Goal: Task Accomplishment & Management: Manage account settings

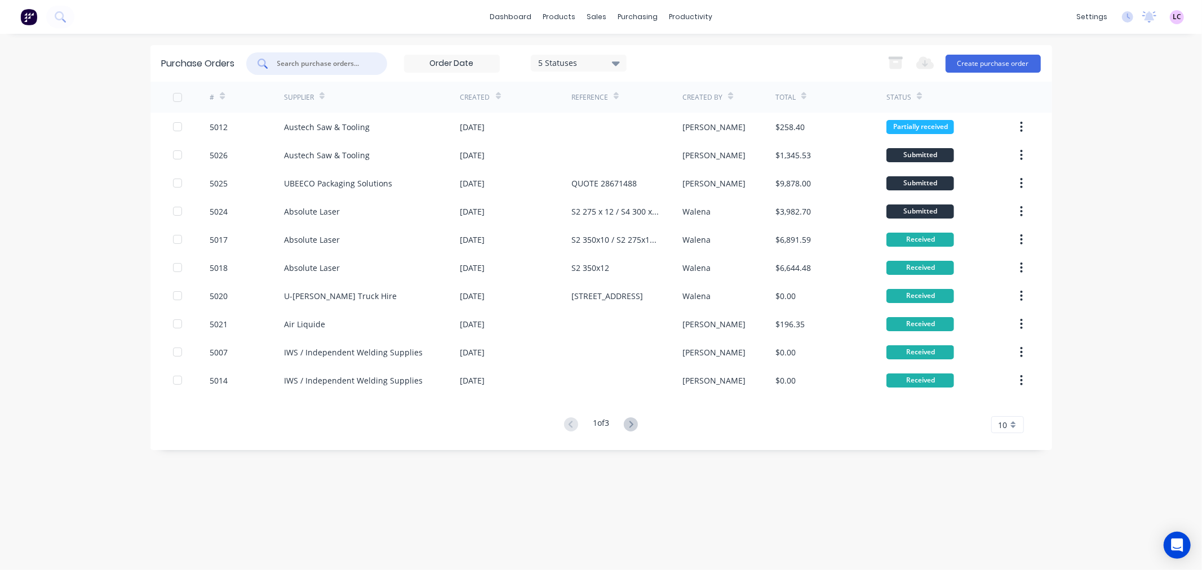
click at [347, 61] on input "text" at bounding box center [323, 63] width 94 height 11
type input "5019"
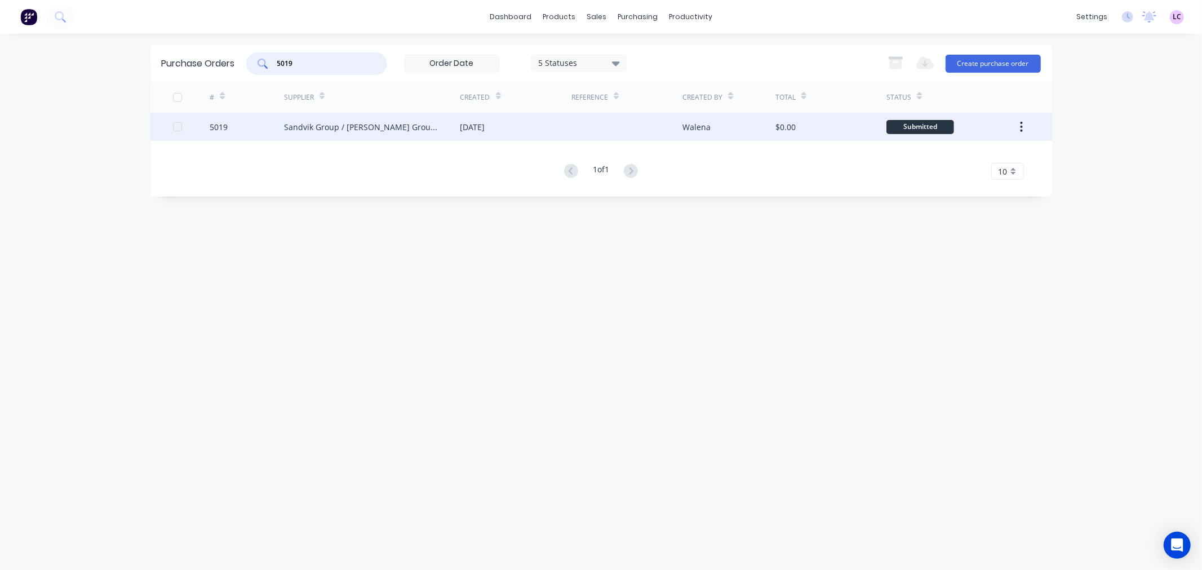
click at [344, 120] on div "Sandvik Group / Fero Group (Queensland) Pty Ltd" at bounding box center [372, 127] width 176 height 28
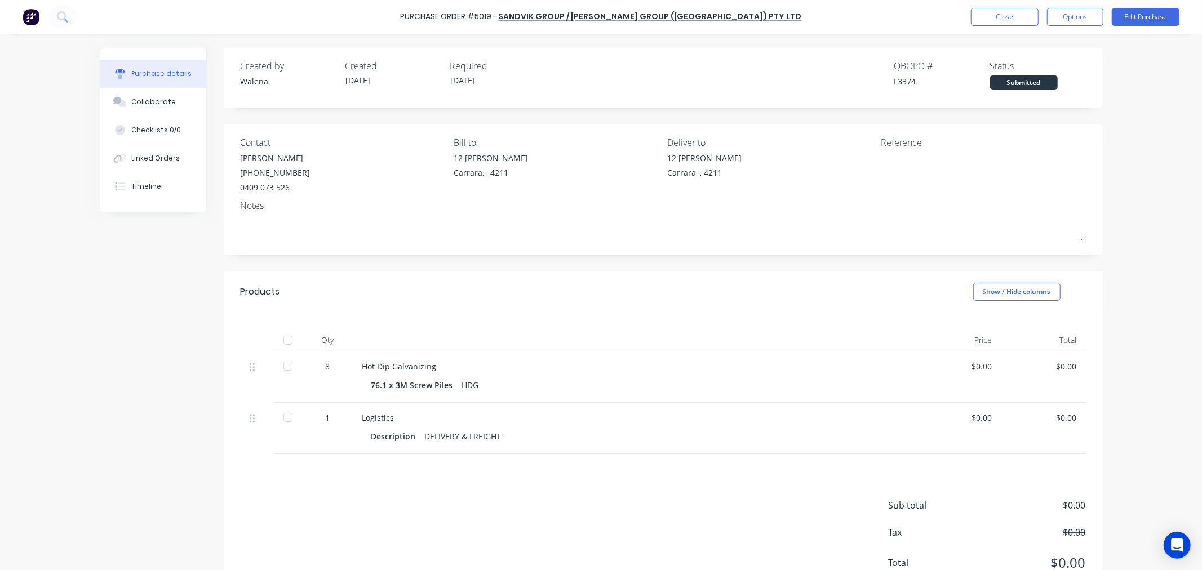
click at [284, 341] on div at bounding box center [288, 340] width 23 height 23
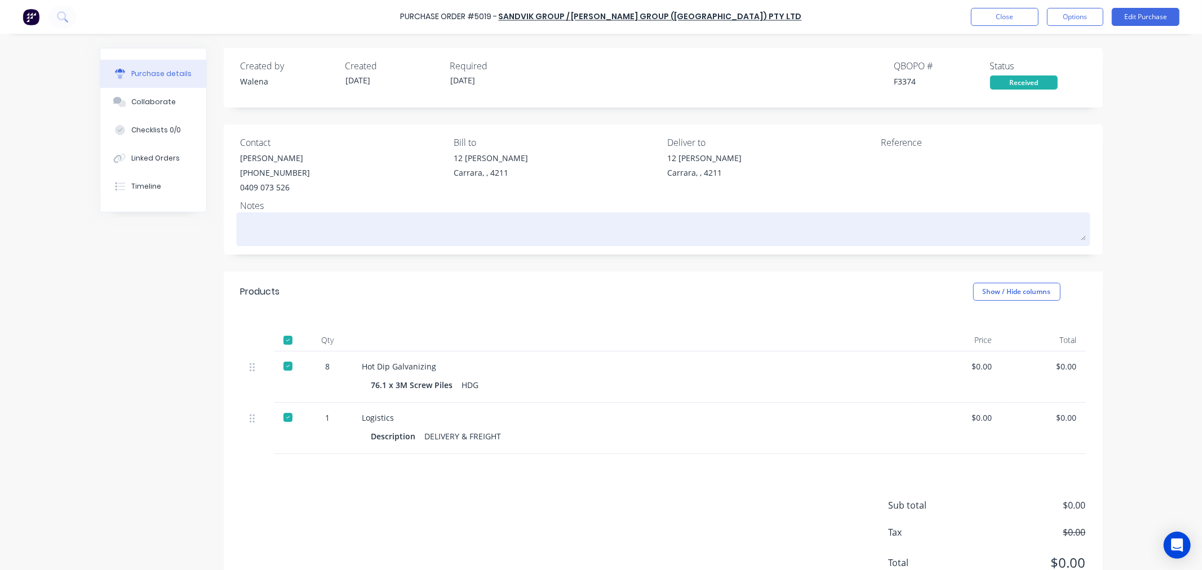
click at [281, 223] on textarea at bounding box center [663, 227] width 845 height 25
type textarea "x"
type textarea "g"
type textarea "x"
type textarea "ge"
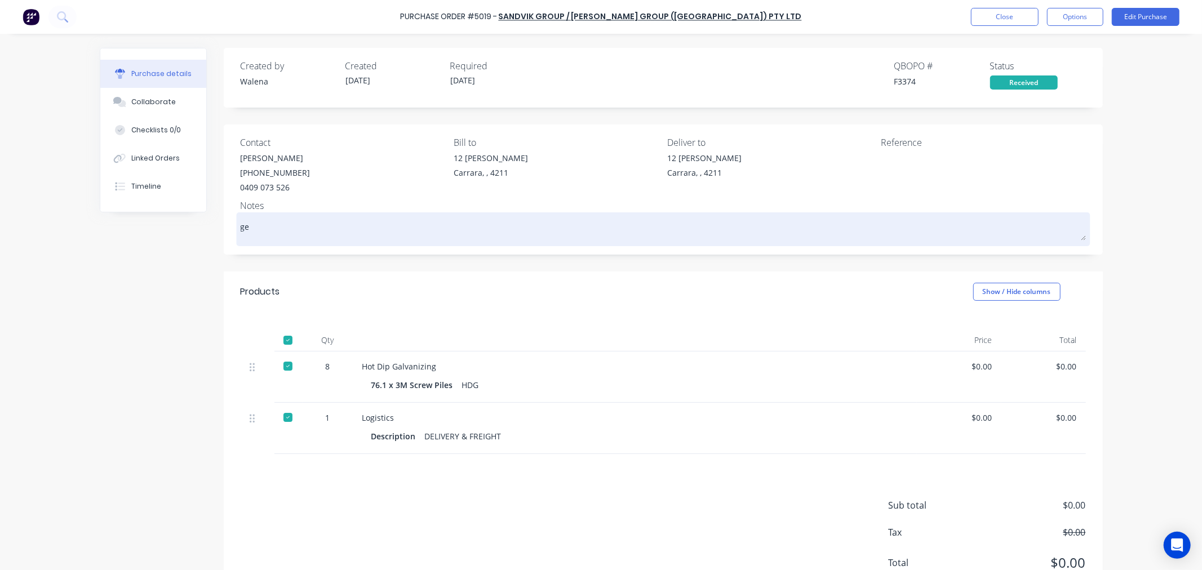
type textarea "x"
type textarea "get"
type textarea "x"
type textarea "gett"
type textarea "x"
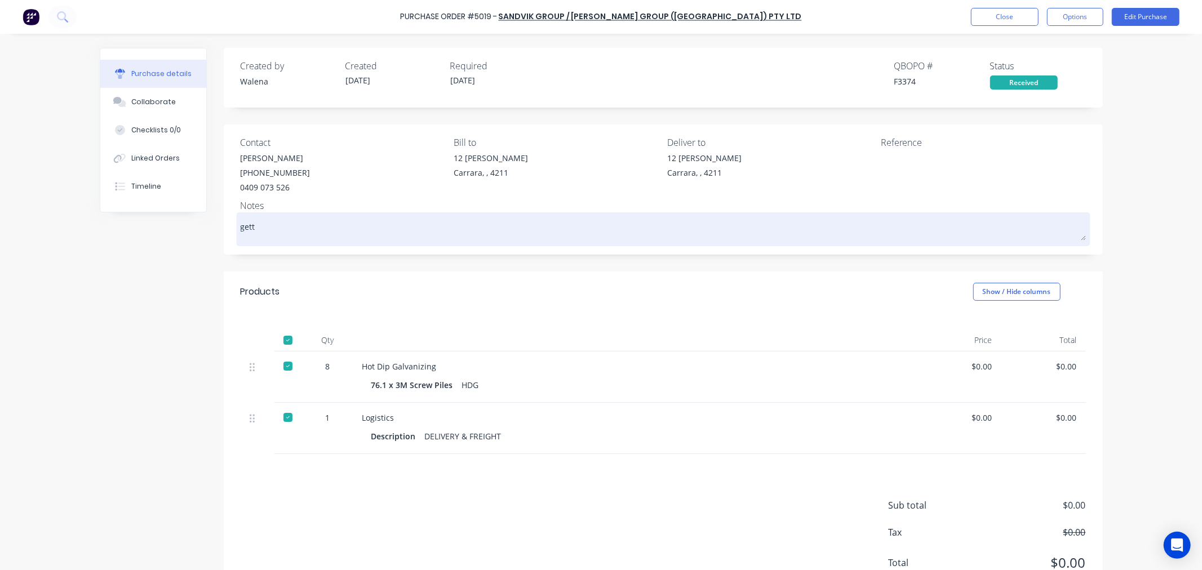
type textarea "getti"
type textarea "x"
type textarea "gettin"
type textarea "x"
type textarea "getting"
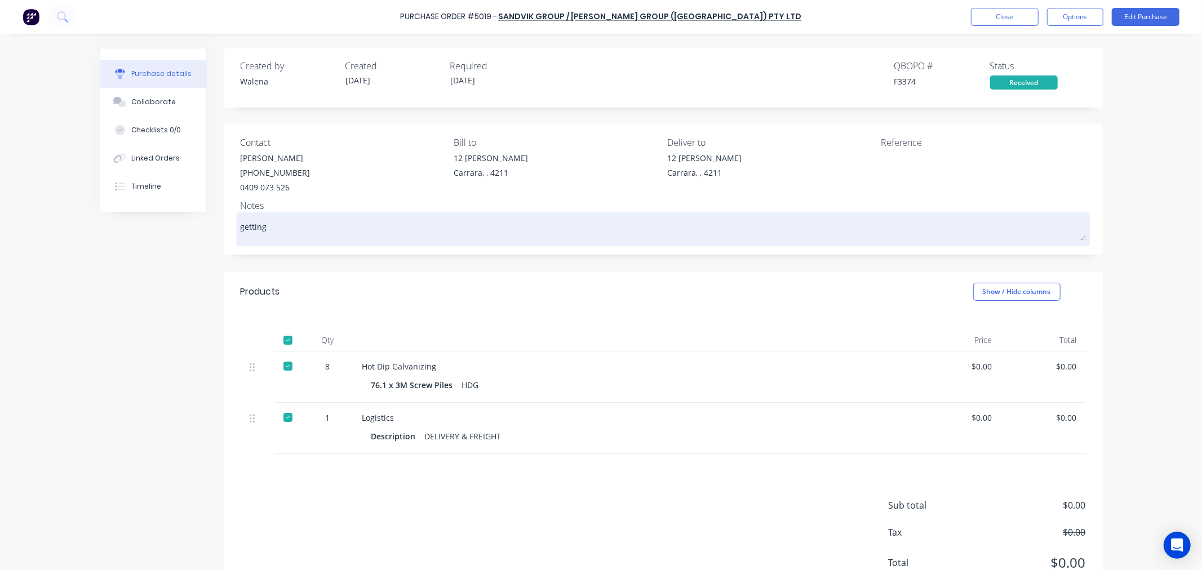
type textarea "x"
type textarea "getting"
type textarea "x"
type textarea "getting p"
type textarea "x"
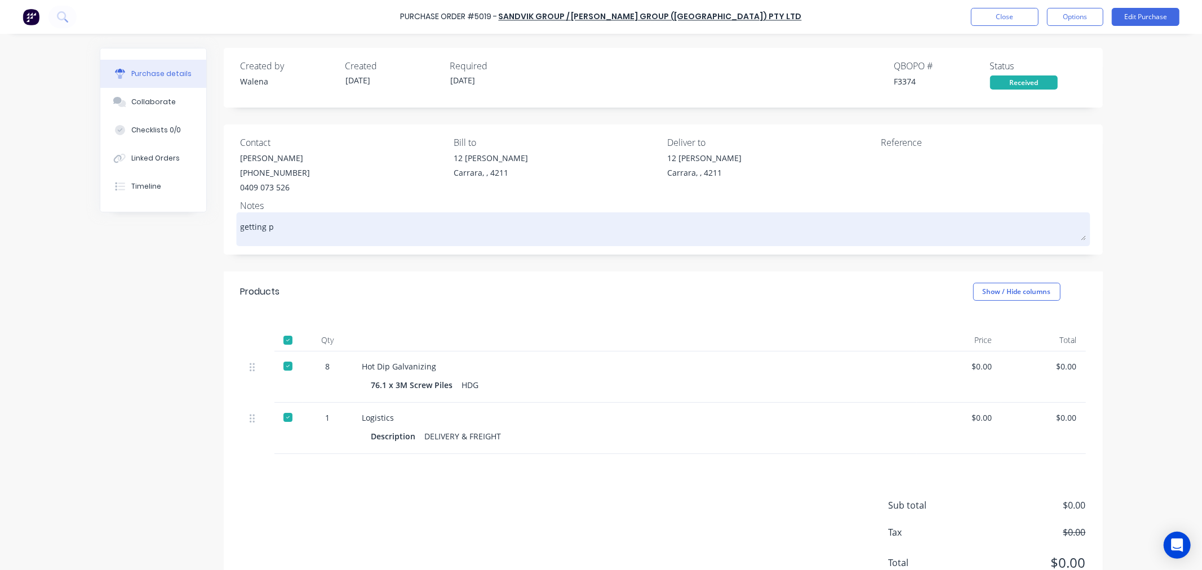
type textarea "getting pi"
type textarea "x"
type textarea "getting pic"
type textarea "x"
type textarea "getting pick"
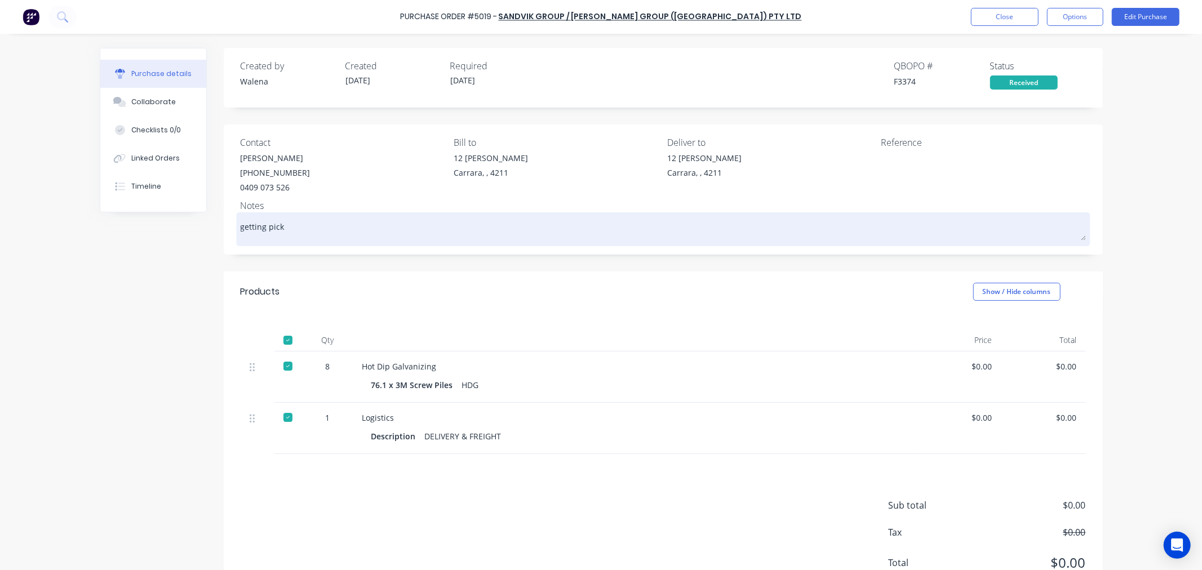
type textarea "x"
type textarea "getting picke"
type textarea "x"
type textarea "getting picked"
type textarea "x"
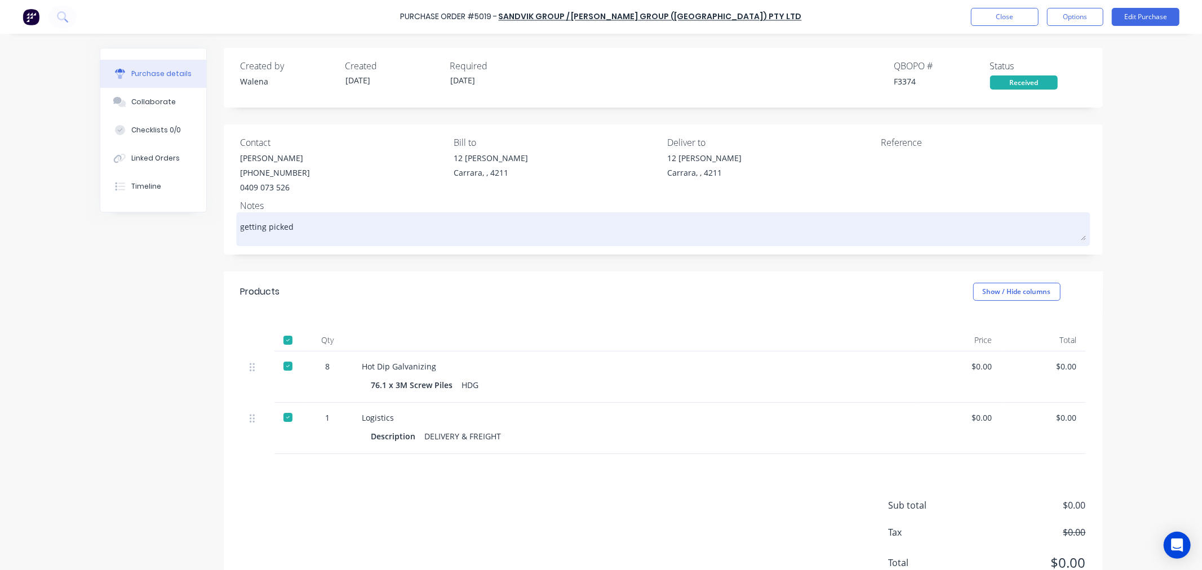
type textarea "getting picked u"
type textarea "x"
type textarea "getting picked up"
type textarea "x"
type textarea "getting picked up b"
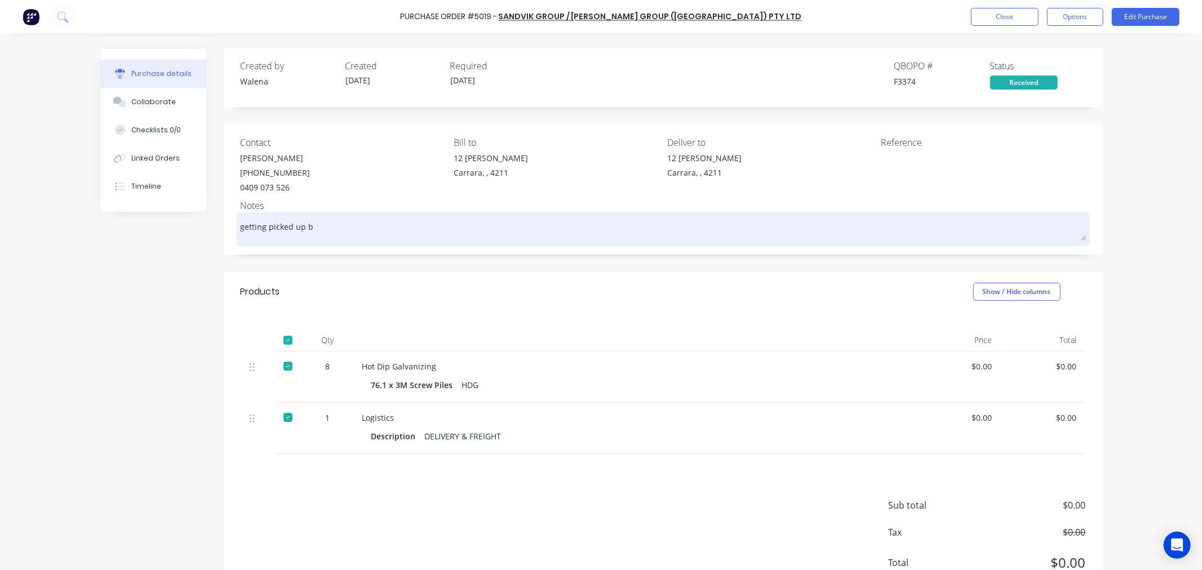
type textarea "x"
type textarea "getting picked up bn"
type textarea "x"
type textarea "getting picked up b"
type textarea "x"
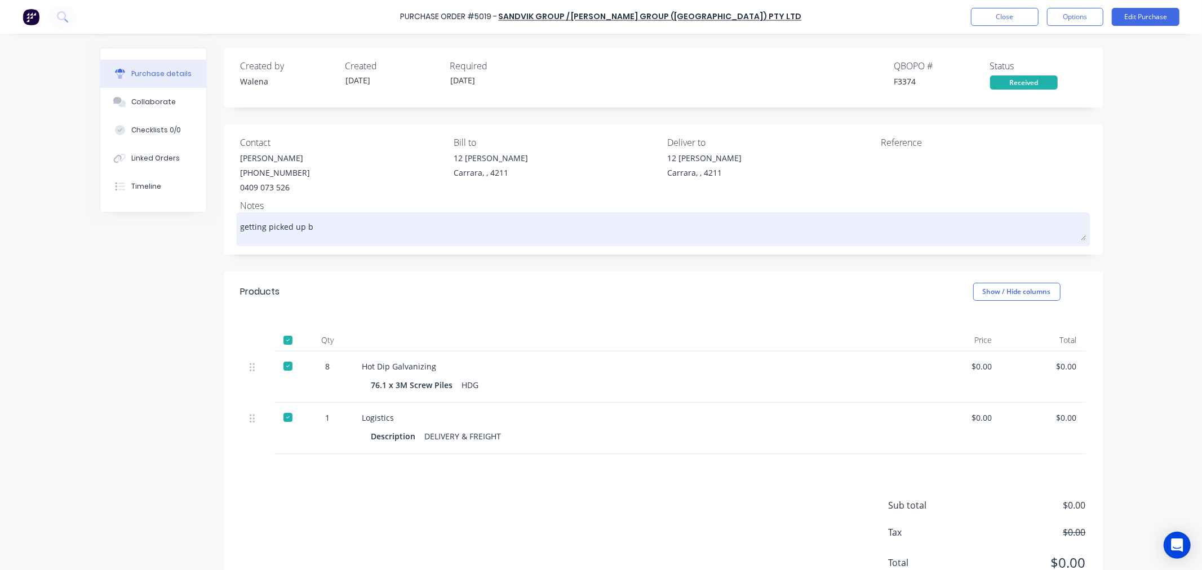
type textarea "getting picked up bu"
type textarea "x"
type textarea "getting picked up bu"
type textarea "x"
type textarea "getting picked up bu"
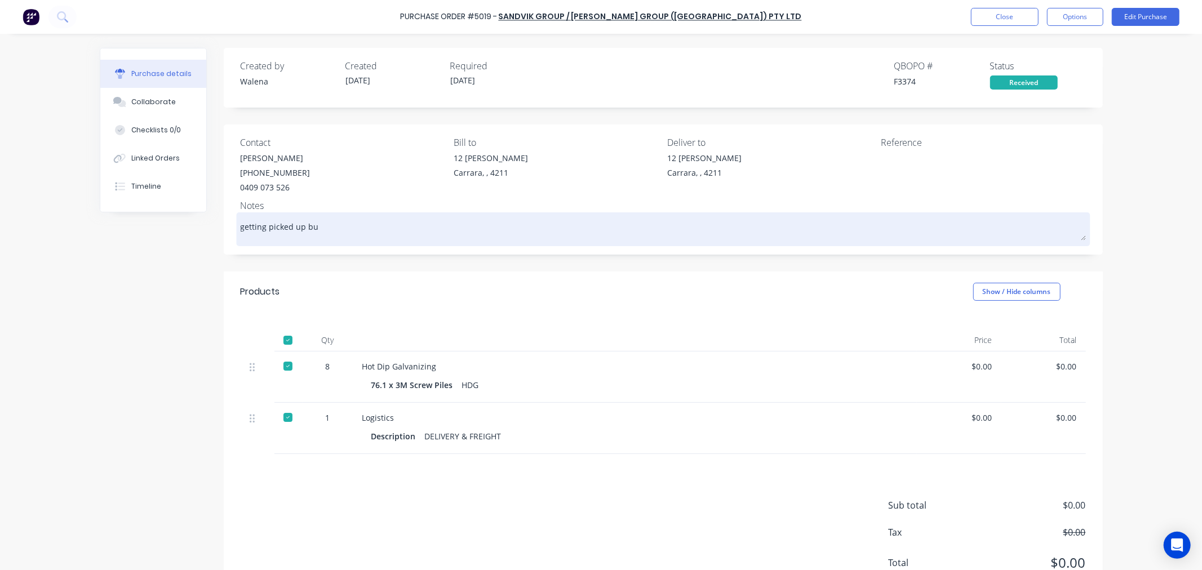
type textarea "x"
type textarea "getting picked up b"
type textarea "x"
type textarea "getting picked up by"
type textarea "x"
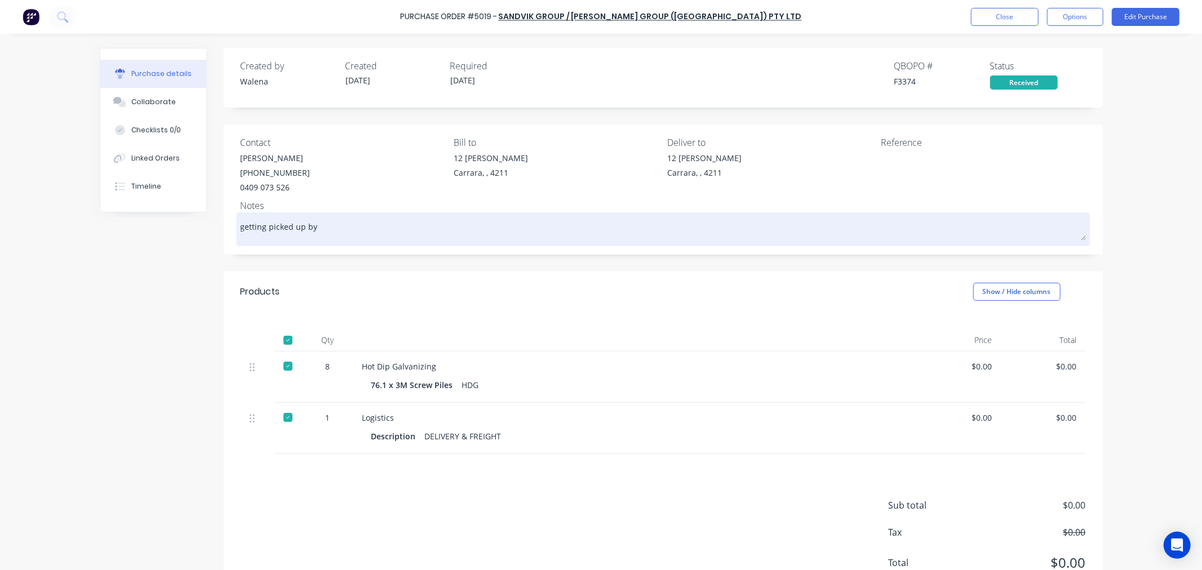
type textarea "getting picked up by"
type textarea "x"
type textarea "getting picked up by J"
type textarea "x"
type textarea "getting picked up by Ji"
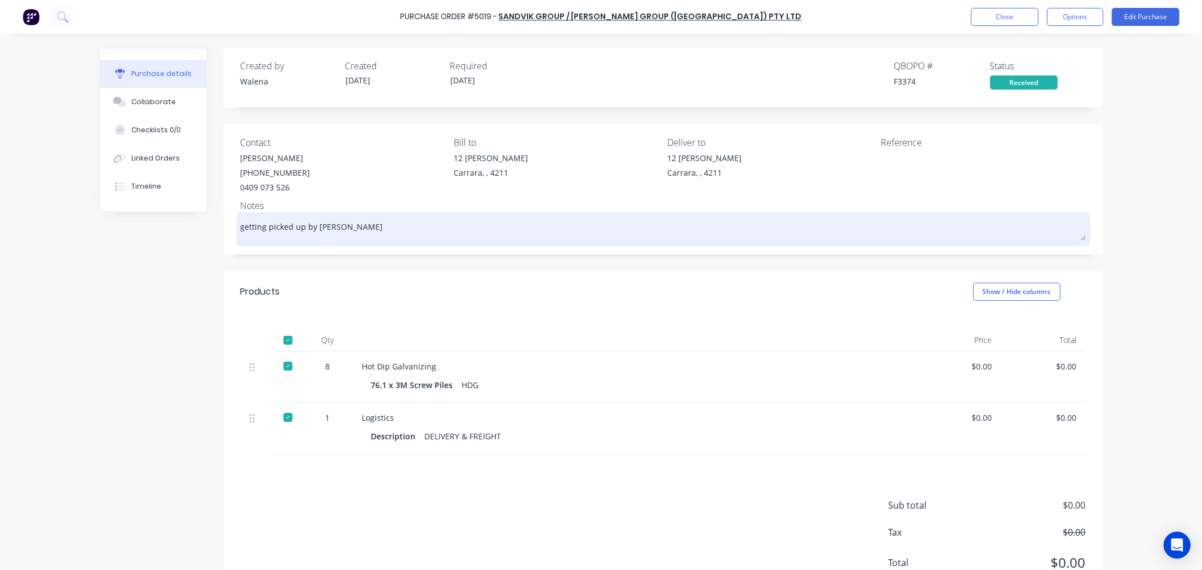
type textarea "x"
type textarea "getting picked up by Jin"
type textarea "x"
type textarea "getting picked up by Ji"
type textarea "x"
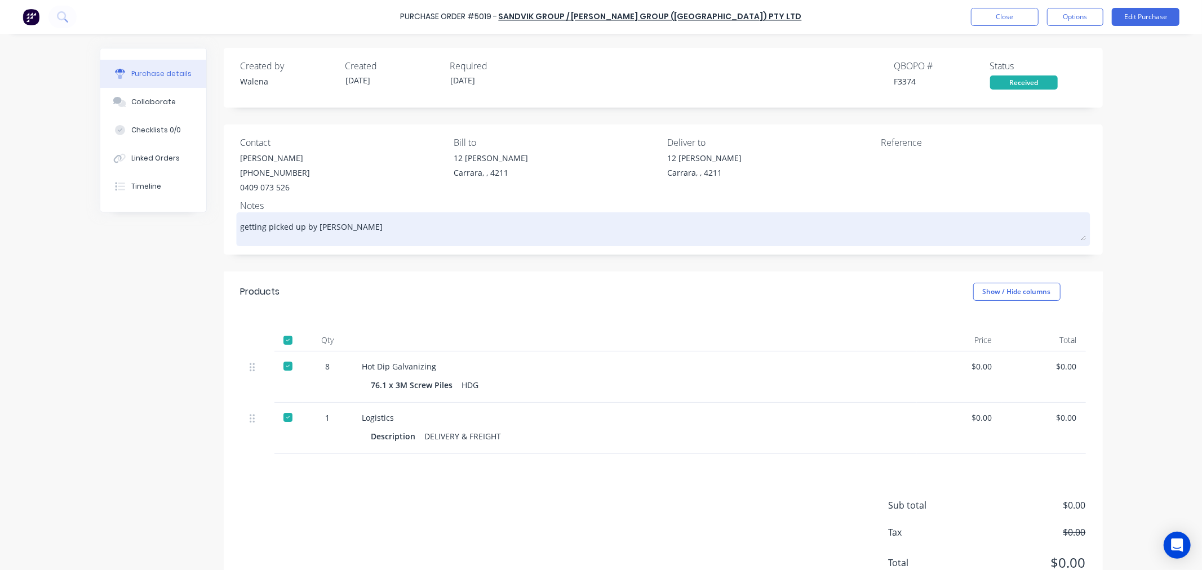
type textarea "getting picked up by Jim"
type textarea "x"
type textarea "getting picked up by Jim"
type textarea "x"
type textarea "getting picked up by Jim 3"
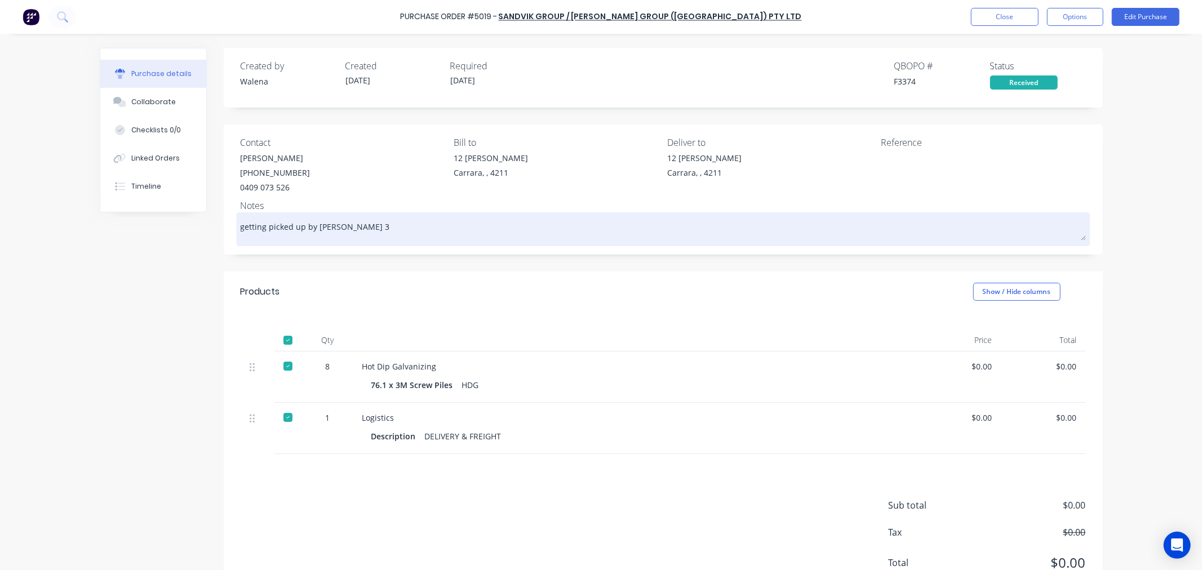
type textarea "x"
type textarea "getting picked up by Jim 3-"
type textarea "x"
type textarea "getting picked up by Jim 3-4"
type textarea "x"
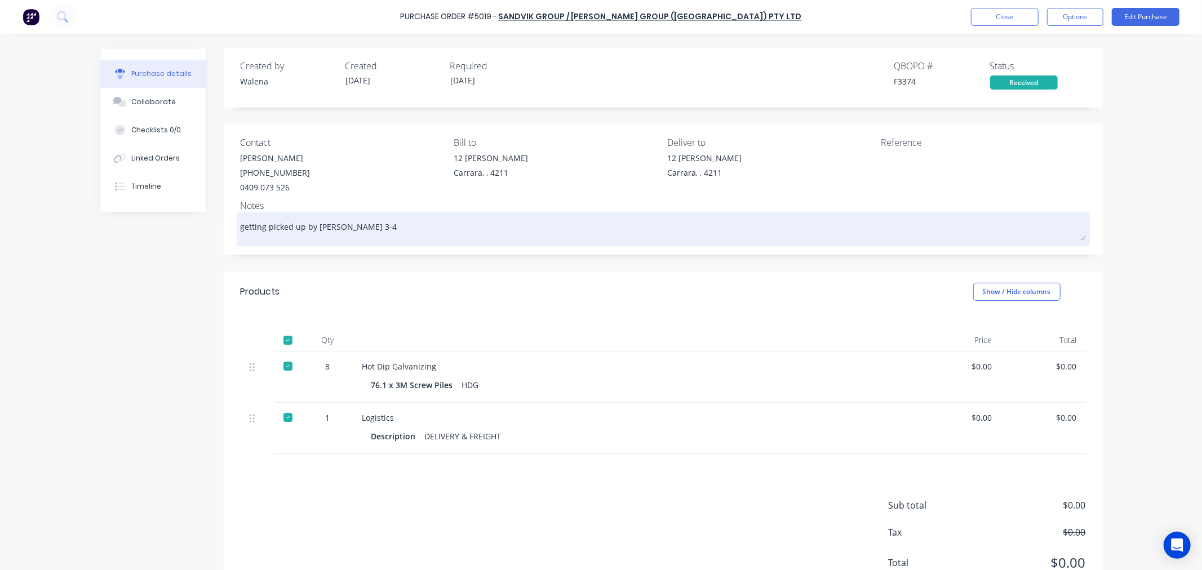
type textarea "getting picked up by Jim 3-4/"
type textarea "x"
type textarea "getting picked up by Jim 3-4/0"
type textarea "x"
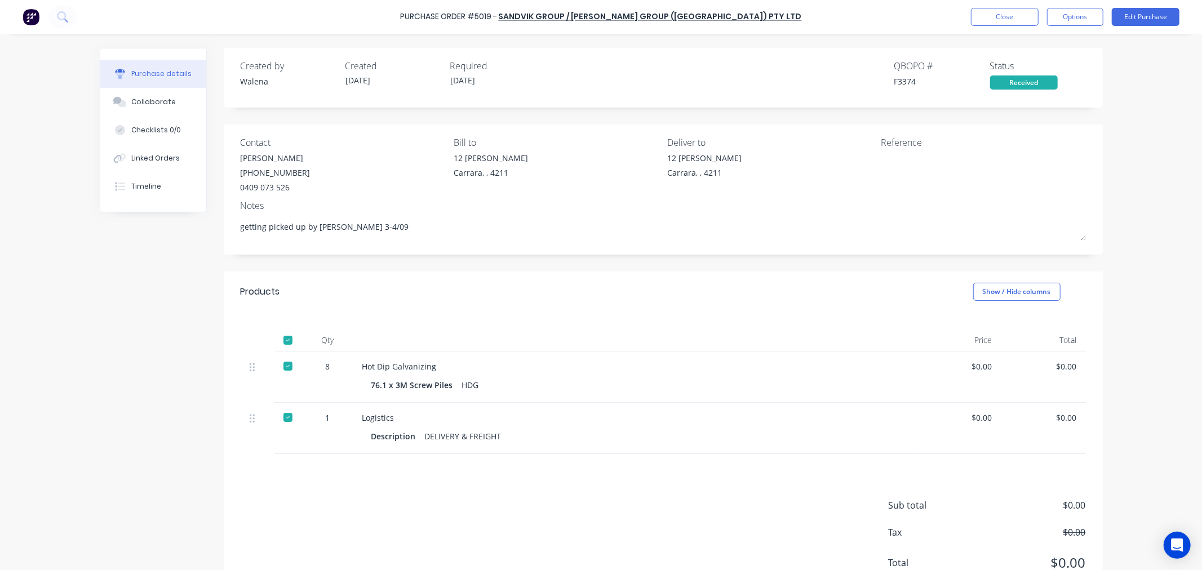
type textarea "getting picked up by Jim 3-4/09"
type textarea "x"
type textarea "getting picked up by Jim 3-4/09"
drag, startPoint x: 914, startPoint y: 81, endPoint x: 888, endPoint y: 83, distance: 26.1
click at [888, 83] on div "Created by Walena Created 26/08/25 Required 04/09/25 QBO PO # F3374 Status Rece…" at bounding box center [663, 74] width 845 height 30
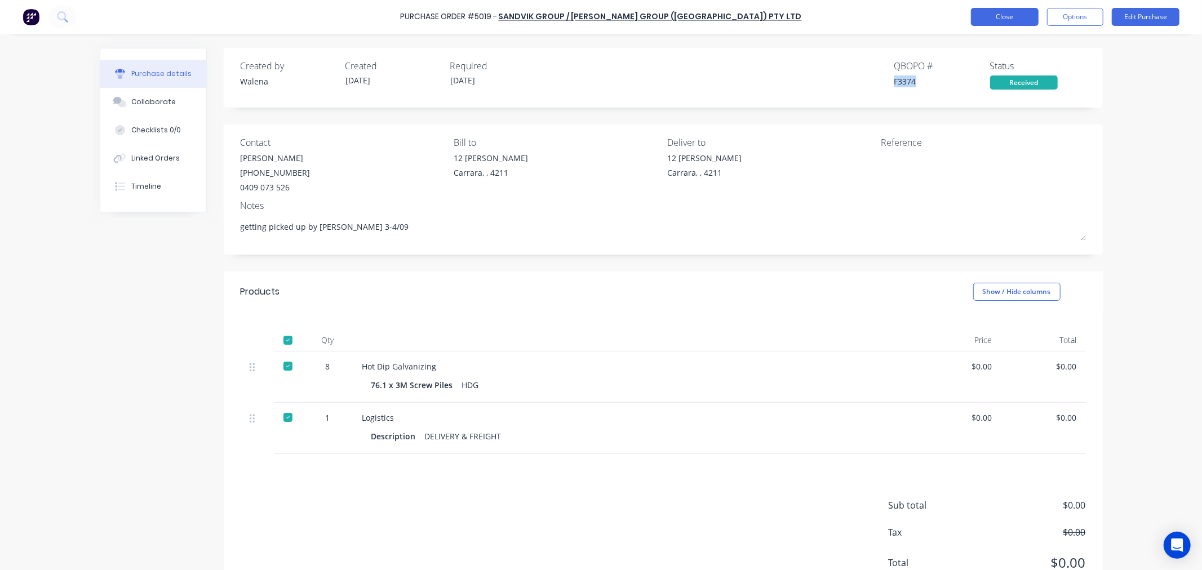
click at [1017, 24] on button "Close" at bounding box center [1005, 17] width 68 height 18
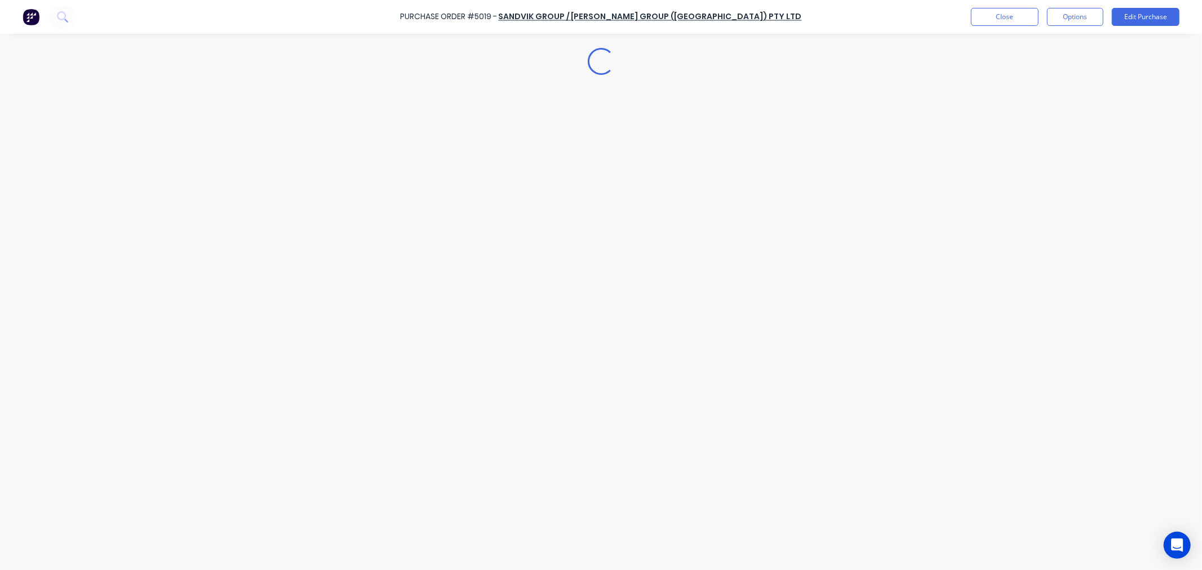
type textarea "x"
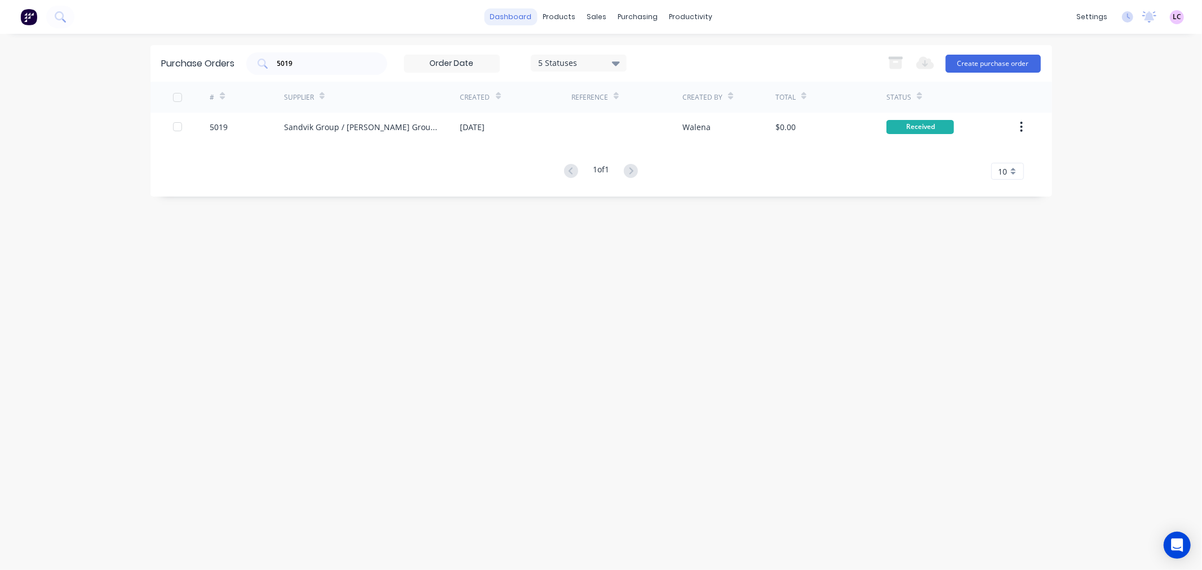
click at [517, 14] on link "dashboard" at bounding box center [510, 16] width 53 height 17
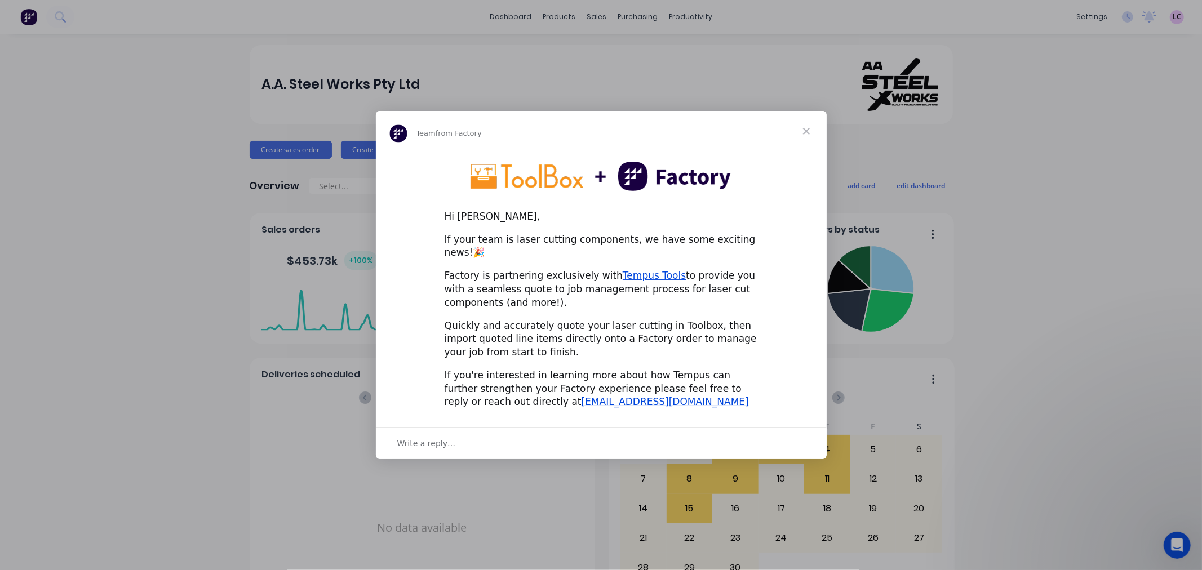
click at [807, 136] on span "Close" at bounding box center [806, 131] width 41 height 41
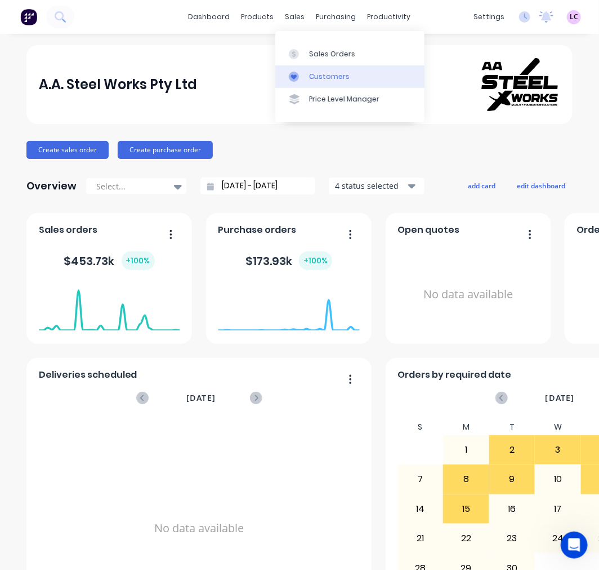
click at [325, 70] on link "Customers" at bounding box center [350, 76] width 149 height 23
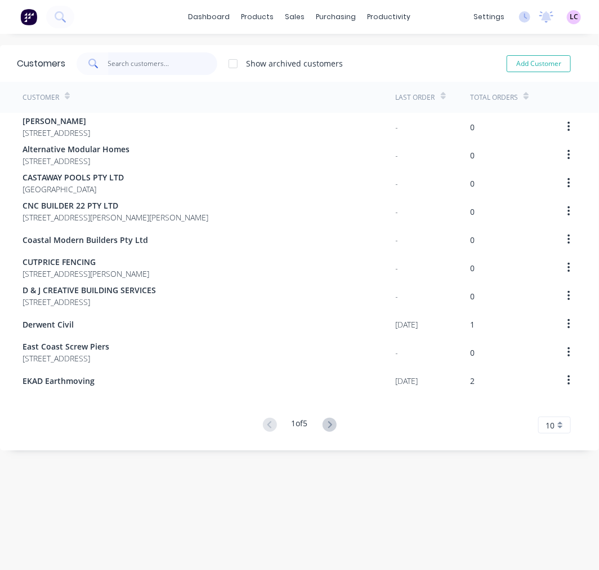
click at [132, 63] on input "text" at bounding box center [163, 63] width 110 height 23
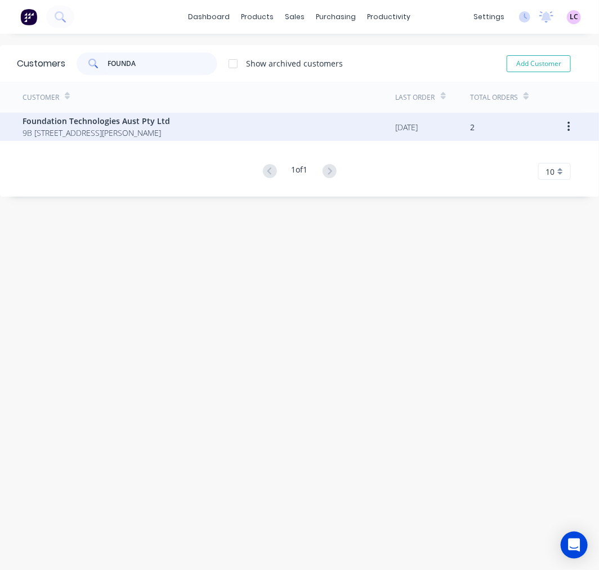
type input "FOUNDA"
click at [110, 121] on span "Foundation Technologies Aust Pty Ltd" at bounding box center [97, 121] width 148 height 12
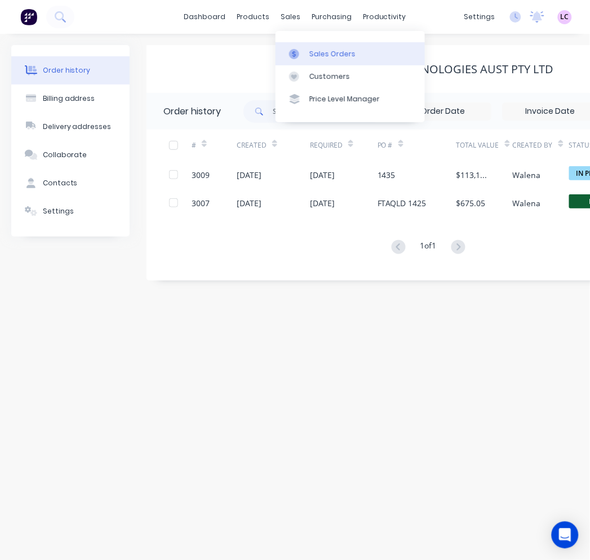
click at [309, 54] on div "Sales Orders" at bounding box center [332, 54] width 46 height 10
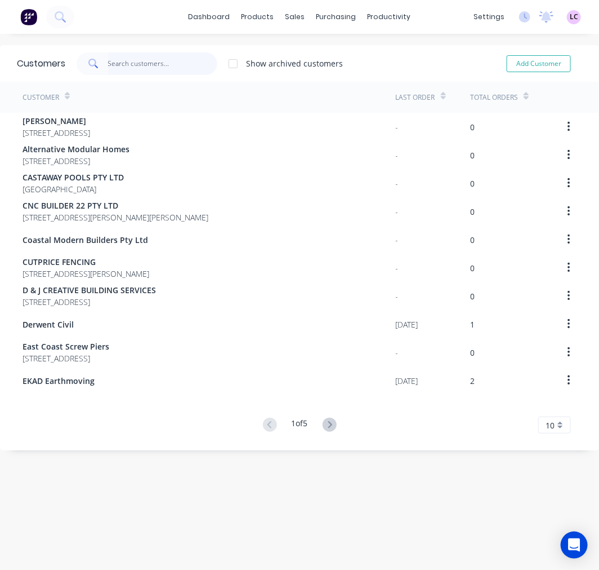
click at [133, 62] on input "text" at bounding box center [163, 63] width 110 height 23
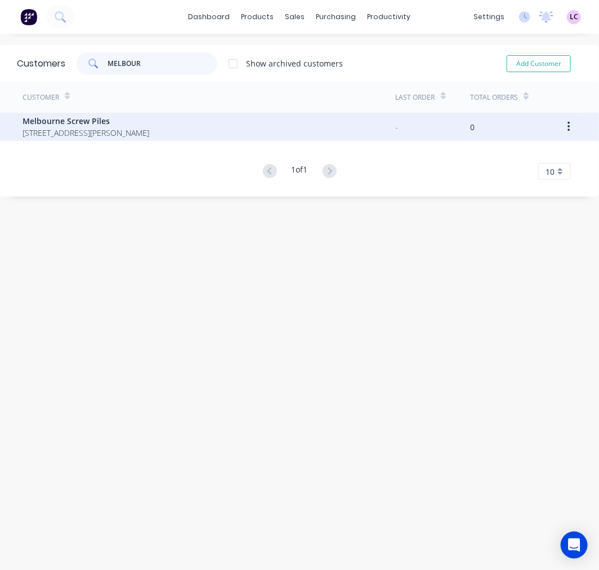
type input "MELBOUR"
click at [97, 130] on span "[STREET_ADDRESS][PERSON_NAME]" at bounding box center [86, 133] width 127 height 12
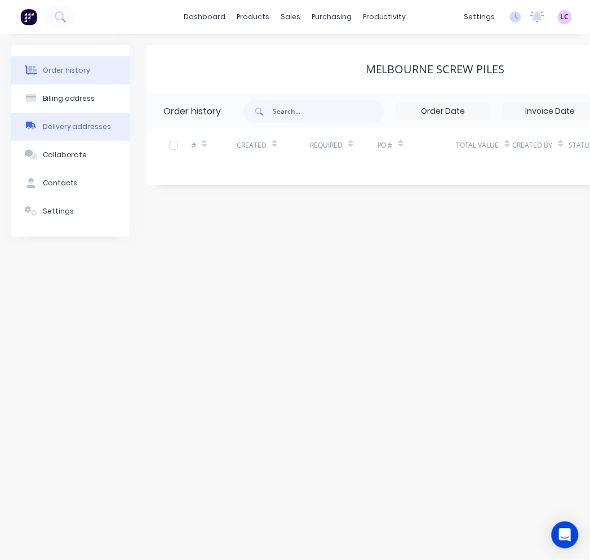
click at [78, 128] on div "Delivery addresses" at bounding box center [77, 127] width 69 height 10
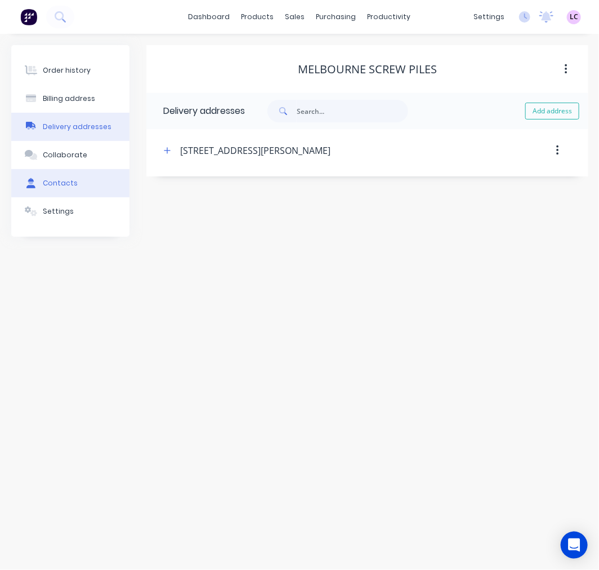
click at [68, 182] on div "Contacts" at bounding box center [60, 183] width 35 height 10
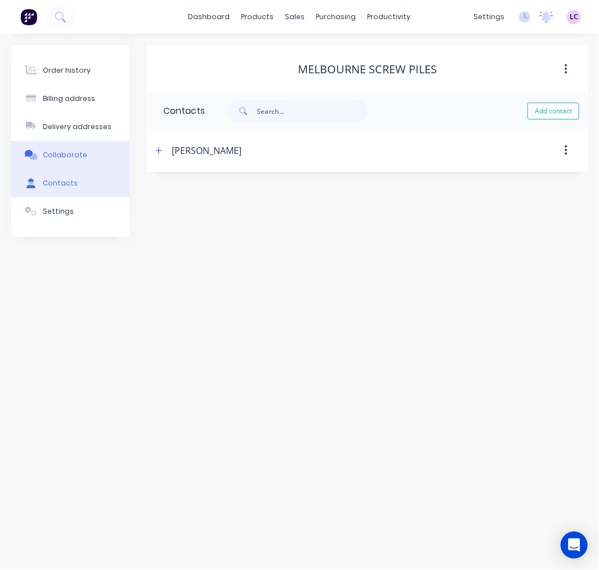
click at [73, 159] on div "Collaborate" at bounding box center [65, 155] width 45 height 10
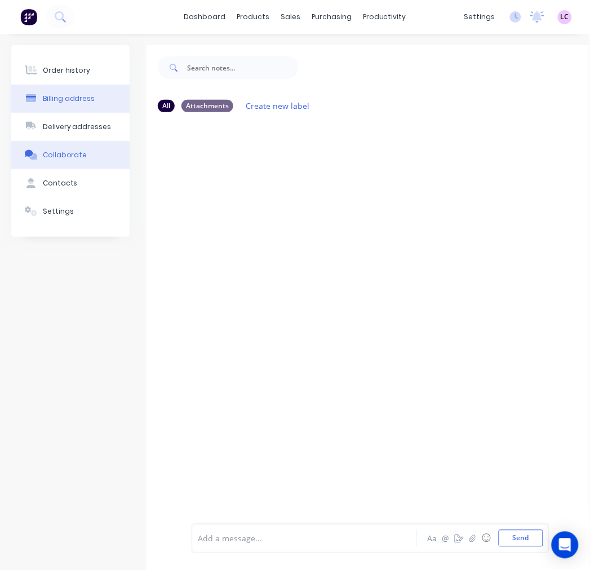
click at [72, 101] on div "Billing address" at bounding box center [69, 99] width 52 height 10
select select "AU"
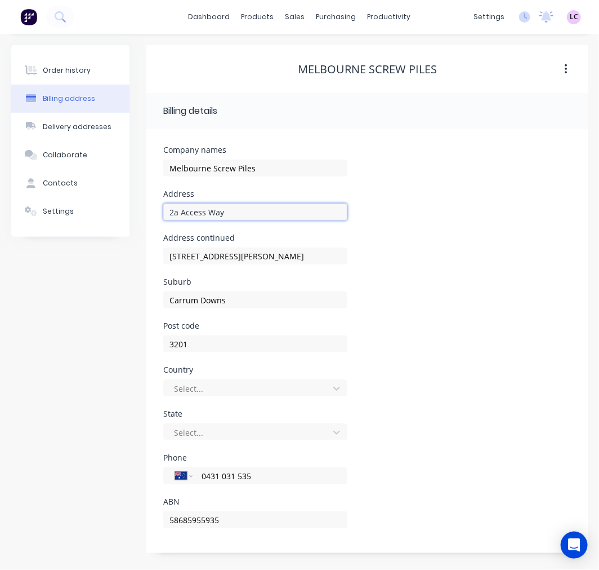
drag, startPoint x: 245, startPoint y: 213, endPoint x: 143, endPoint y: 216, distance: 101.5
click at [143, 216] on div "Order history Billing address Delivery addresses Collaborate Contacts Settings …" at bounding box center [300, 299] width 578 height 508
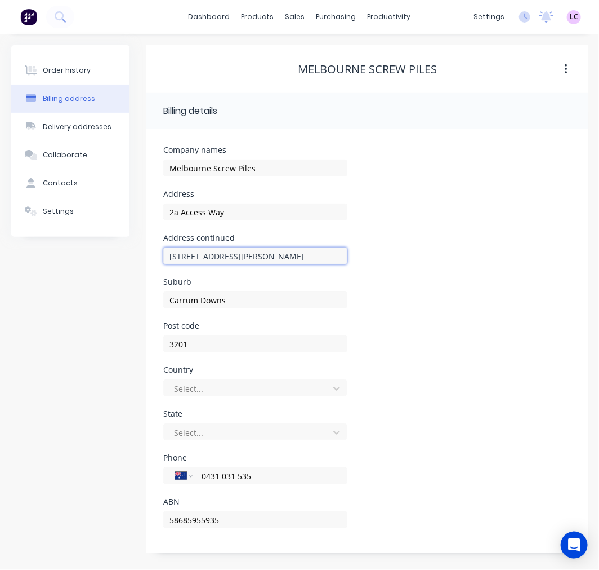
drag, startPoint x: 310, startPoint y: 255, endPoint x: 81, endPoint y: 265, distance: 230.1
click at [81, 265] on div "Order history Billing address Delivery addresses Collaborate Contacts Settings …" at bounding box center [300, 299] width 578 height 508
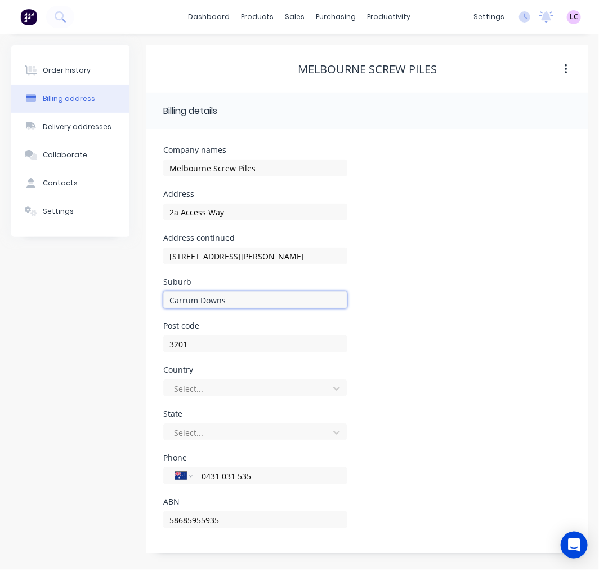
click at [236, 300] on input "Carrum Downs" at bounding box center [255, 299] width 184 height 17
drag, startPoint x: 245, startPoint y: 300, endPoint x: 104, endPoint y: 306, distance: 141.0
click at [104, 306] on div "Order history Billing address Delivery addresses Collaborate Contacts Settings …" at bounding box center [300, 299] width 578 height 508
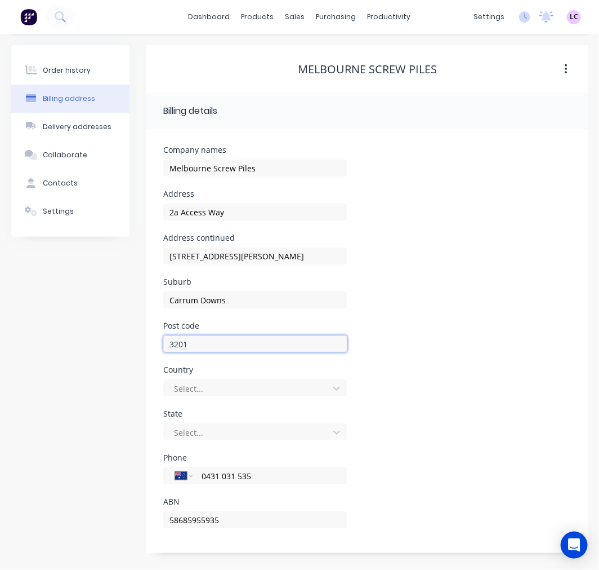
click at [193, 342] on input "3201" at bounding box center [255, 343] width 184 height 17
drag, startPoint x: 181, startPoint y: 345, endPoint x: 131, endPoint y: 347, distance: 49.6
click at [131, 347] on div "Order history Billing address Delivery addresses Collaborate Contacts Settings …" at bounding box center [300, 299] width 578 height 508
click at [194, 387] on div at bounding box center [248, 388] width 150 height 14
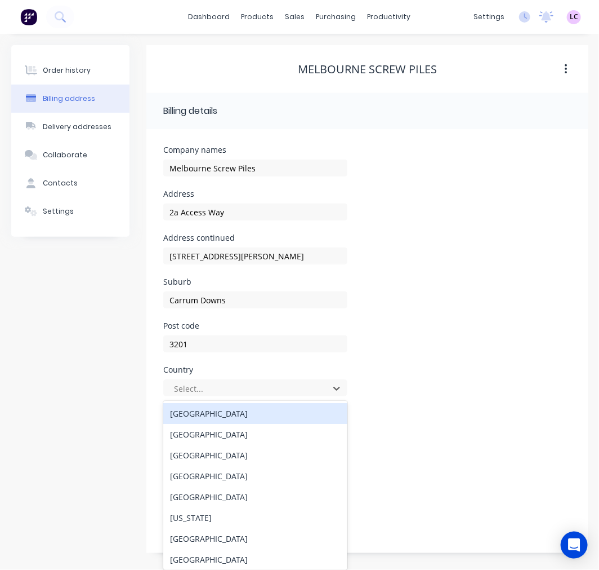
click at [196, 415] on div "Australia" at bounding box center [255, 413] width 184 height 21
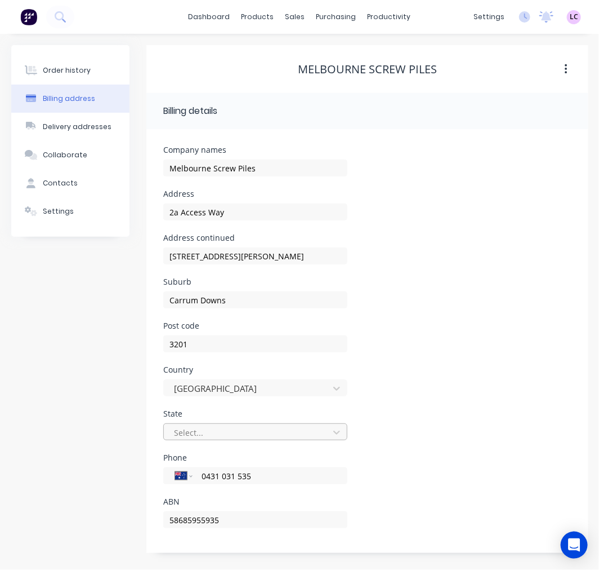
click at [199, 430] on div at bounding box center [248, 432] width 150 height 14
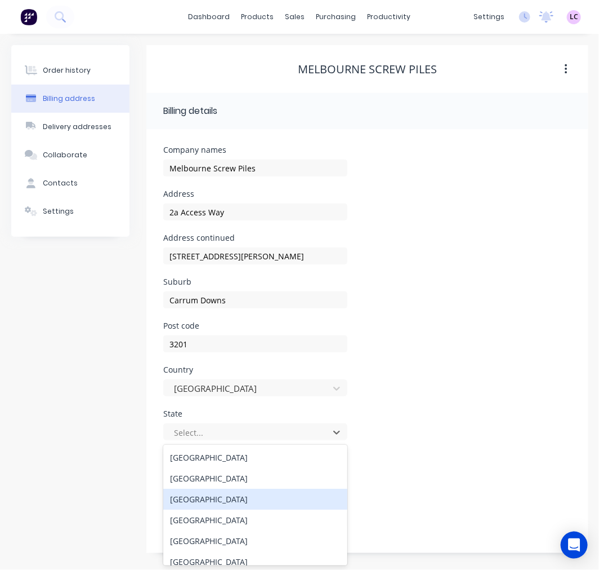
scroll to position [50, 0]
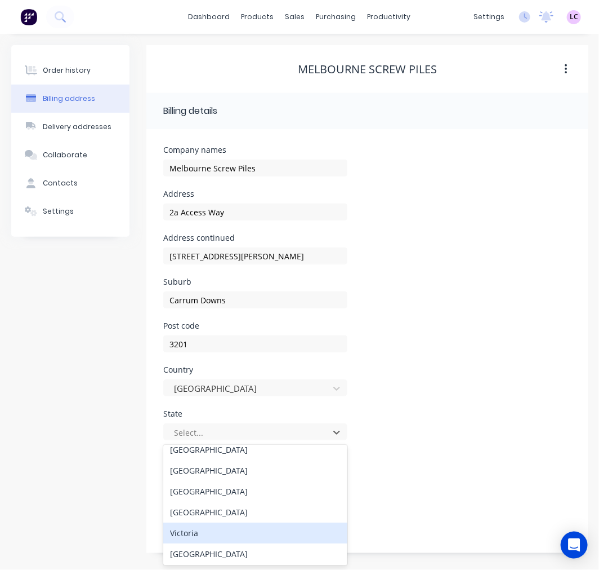
click at [213, 531] on div "Victoria" at bounding box center [255, 532] width 184 height 21
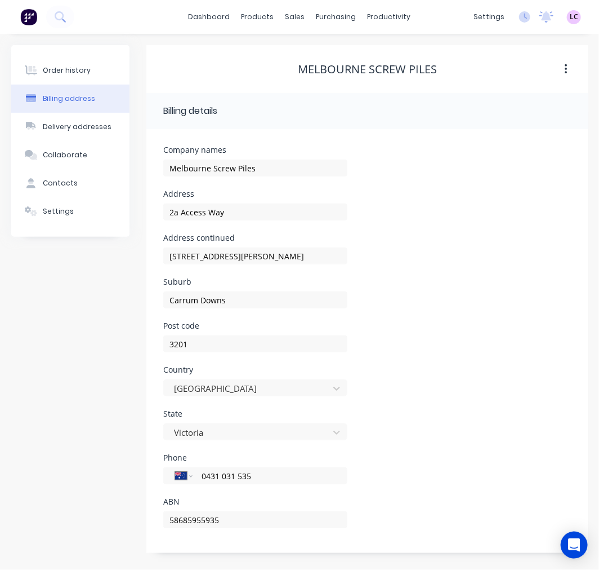
click at [452, 420] on div "State Victoria" at bounding box center [367, 432] width 408 height 44
click at [74, 122] on div "Delivery addresses" at bounding box center [77, 127] width 69 height 10
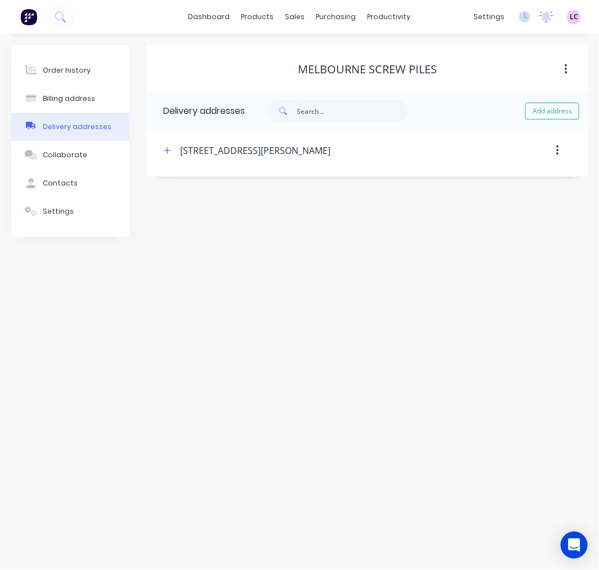
click at [557, 150] on icon "button" at bounding box center [558, 150] width 3 height 12
click at [262, 154] on div "2a Access Way, PO Box 8412, Carrum Downs Vic 3201, Carrum Downs" at bounding box center [255, 151] width 150 height 14
click at [301, 144] on div "2a Access Way, PO Box 8412, Carrum Downs Vic 3201, Carrum Downs" at bounding box center [255, 151] width 150 height 14
click at [165, 149] on icon "button" at bounding box center [167, 150] width 7 height 8
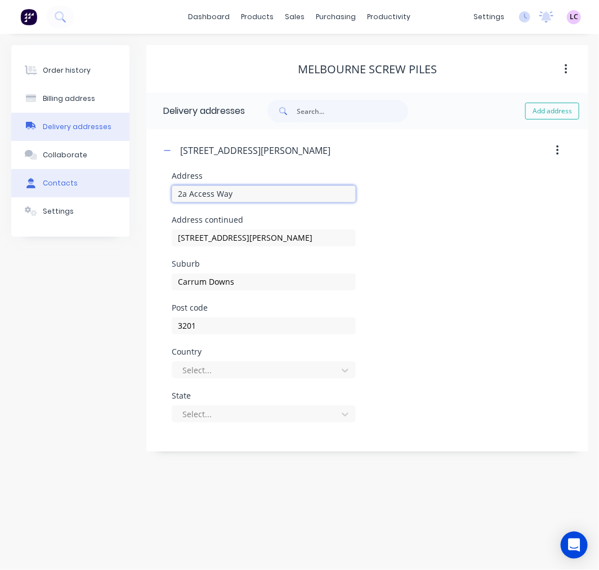
drag, startPoint x: 239, startPoint y: 195, endPoint x: 126, endPoint y: 194, distance: 113.8
click at [126, 194] on div "Order history Billing address Delivery addresses Collaborate Contacts Settings …" at bounding box center [300, 248] width 578 height 406
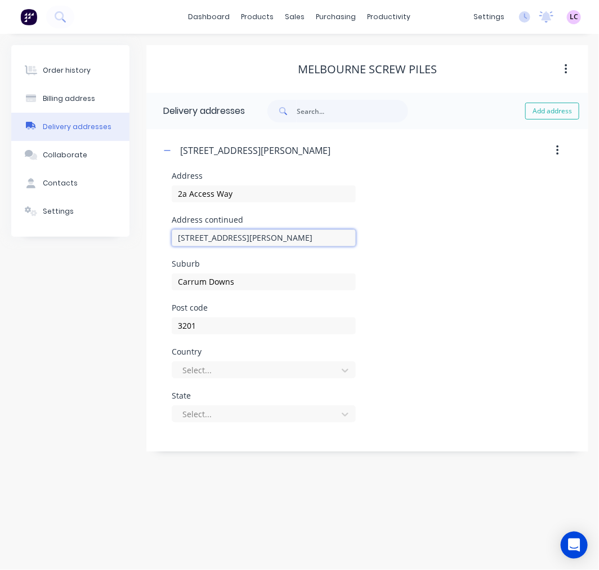
drag, startPoint x: 325, startPoint y: 234, endPoint x: 72, endPoint y: 248, distance: 253.4
click at [72, 248] on div "Order history Billing address Delivery addresses Collaborate Contacts Settings …" at bounding box center [300, 248] width 578 height 406
click at [233, 367] on div at bounding box center [256, 370] width 150 height 14
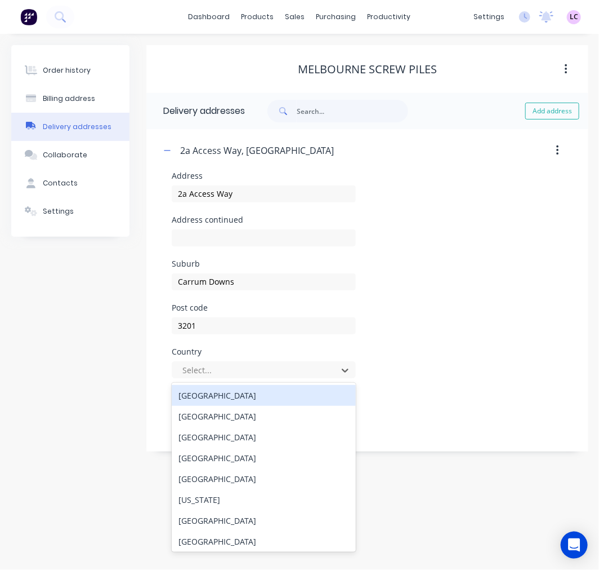
click at [230, 396] on div "Australia" at bounding box center [264, 395] width 184 height 21
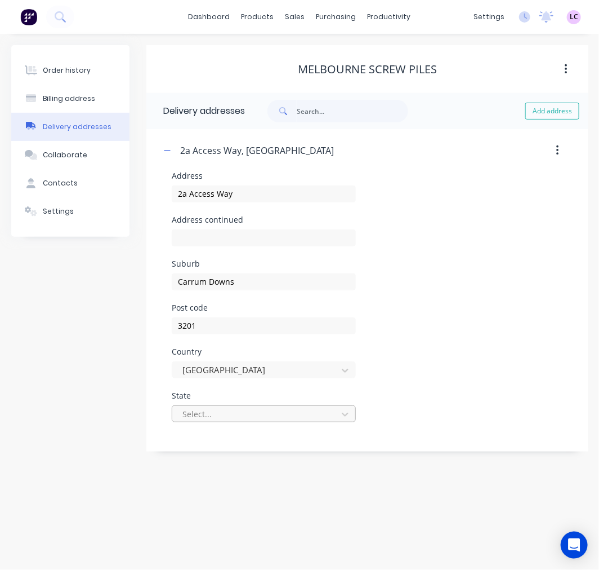
click at [230, 412] on div at bounding box center [256, 414] width 150 height 14
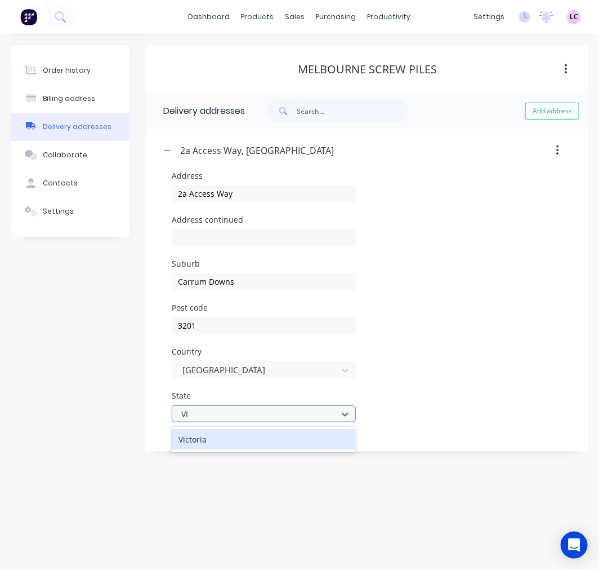
type input "VIC"
click at [235, 435] on div "Victoria" at bounding box center [264, 439] width 184 height 21
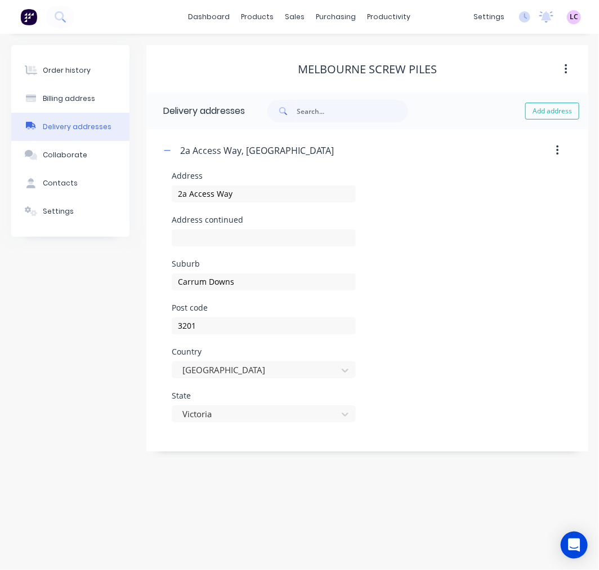
click at [54, 370] on div "Order history Billing address Delivery addresses Collaborate Contacts Settings" at bounding box center [70, 248] width 118 height 406
click at [75, 70] on div "Order history" at bounding box center [67, 70] width 48 height 10
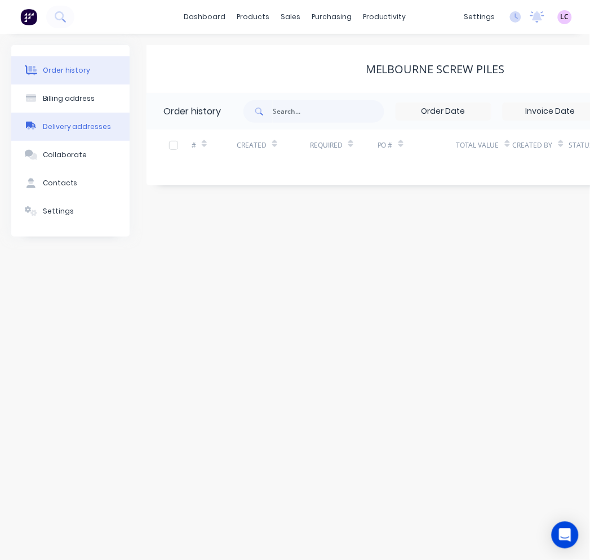
click at [74, 126] on div "Delivery addresses" at bounding box center [77, 127] width 69 height 10
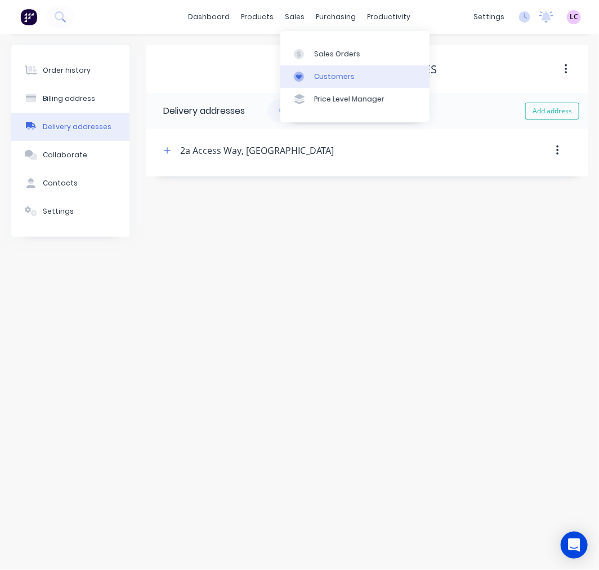
click at [325, 79] on div "Customers" at bounding box center [334, 77] width 41 height 10
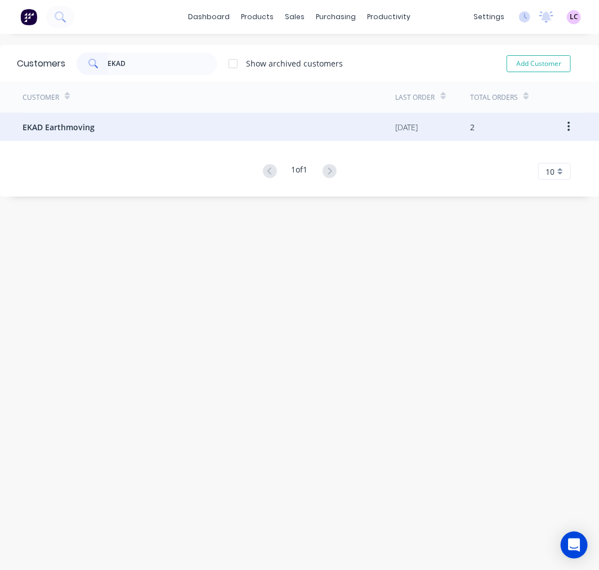
type input "EKAD"
click at [92, 126] on span "EKAD Earthmoving" at bounding box center [59, 127] width 72 height 12
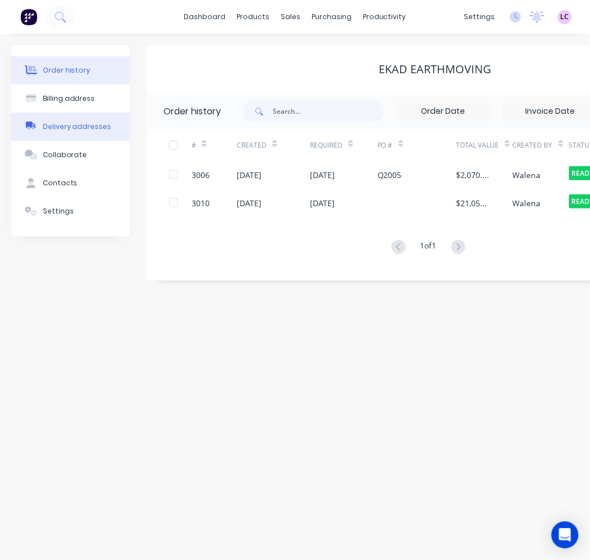
click at [57, 119] on button "Delivery addresses" at bounding box center [70, 127] width 118 height 28
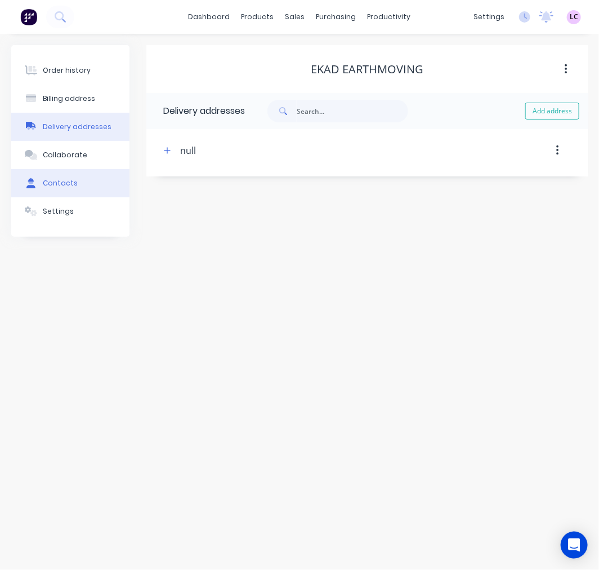
click at [73, 181] on div "Contacts" at bounding box center [60, 183] width 35 height 10
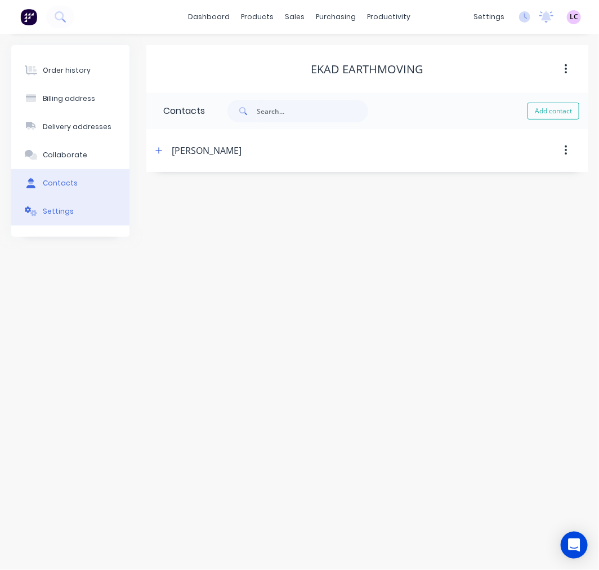
click at [82, 209] on button "Settings" at bounding box center [70, 211] width 118 height 28
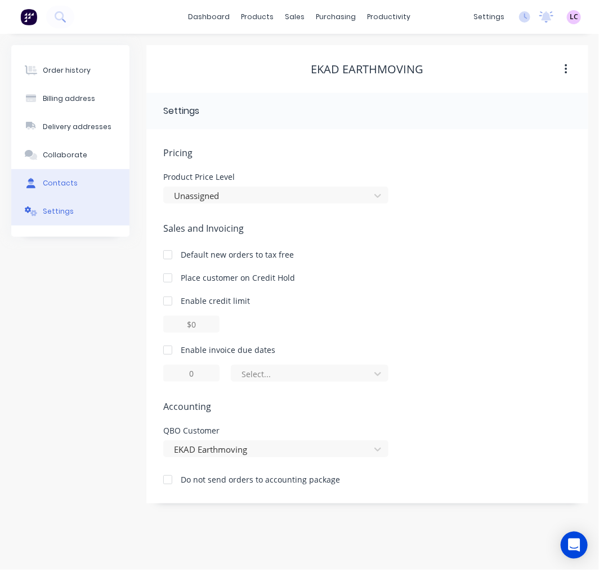
click at [71, 180] on div "Contacts" at bounding box center [60, 183] width 35 height 10
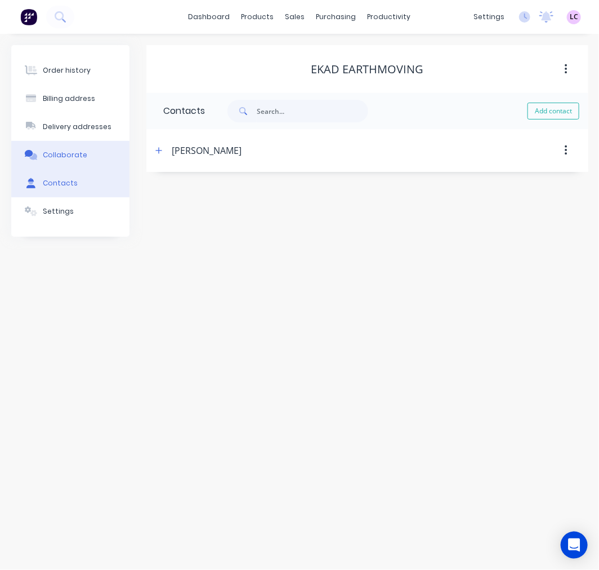
click at [72, 159] on div "Collaborate" at bounding box center [65, 155] width 45 height 10
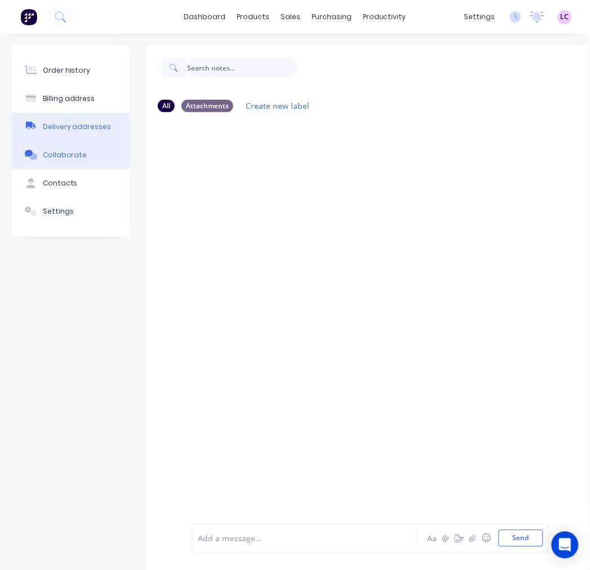
click at [80, 114] on button "Delivery addresses" at bounding box center [70, 127] width 118 height 28
select select "AU"
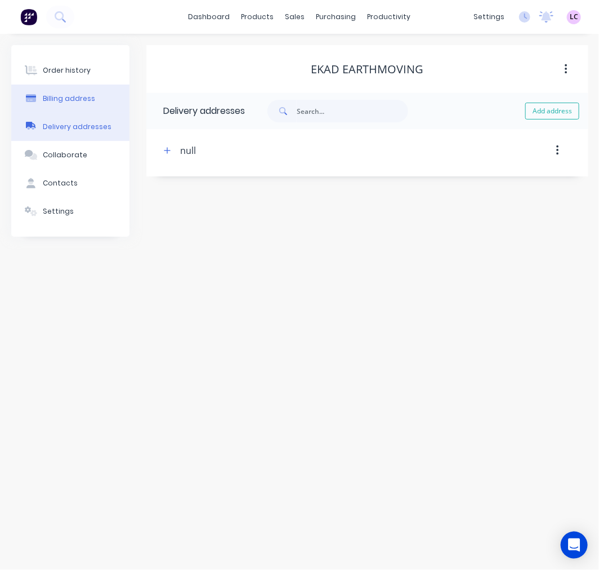
click at [77, 98] on div "Billing address" at bounding box center [69, 99] width 52 height 10
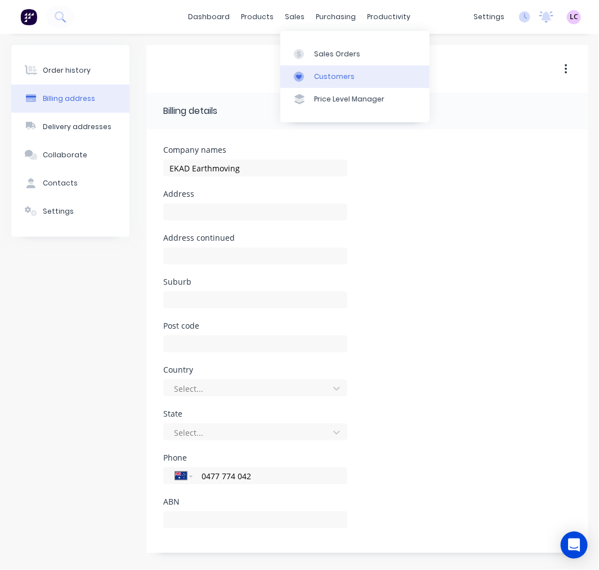
click at [325, 74] on div "Customers" at bounding box center [334, 77] width 41 height 10
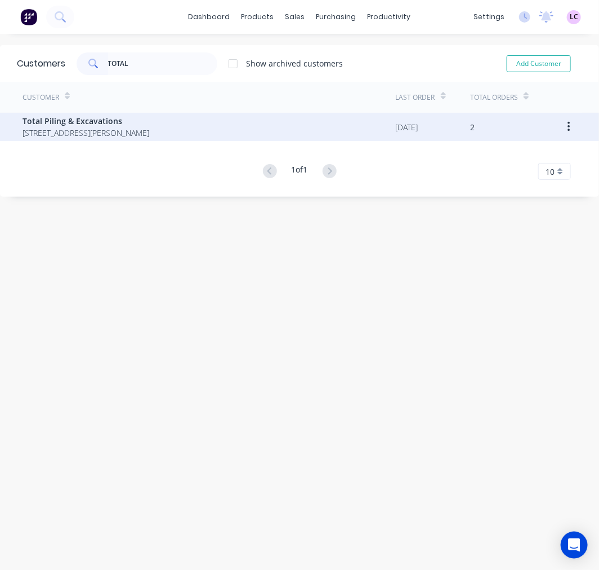
type input "TOTAL"
click at [117, 127] on span "[STREET_ADDRESS][PERSON_NAME]" at bounding box center [86, 133] width 127 height 12
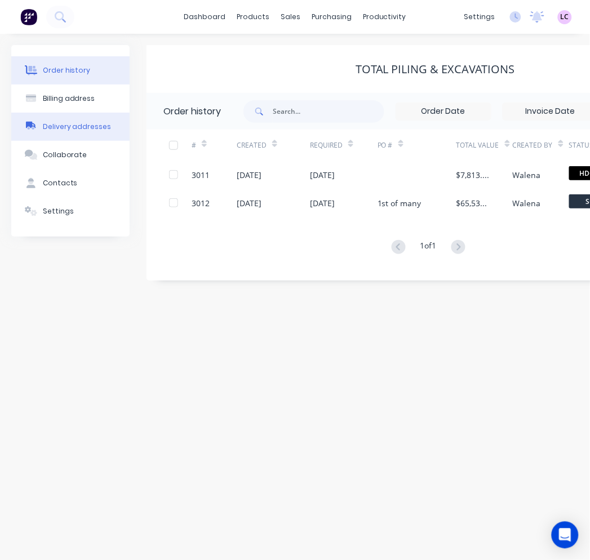
click at [63, 120] on button "Delivery addresses" at bounding box center [70, 127] width 118 height 28
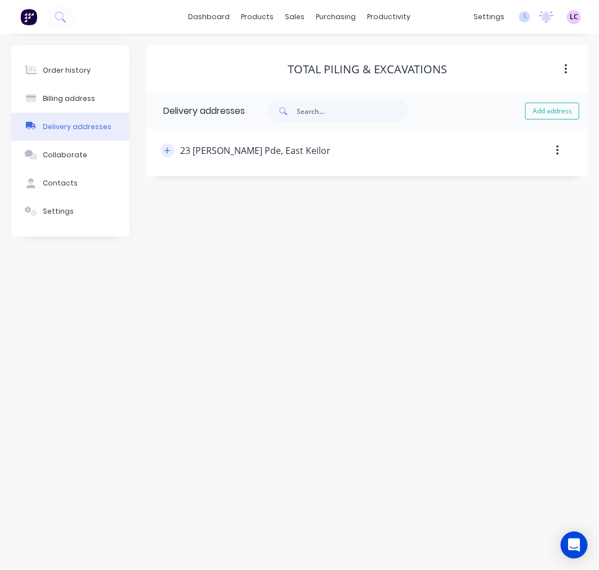
click at [168, 152] on icon "button" at bounding box center [167, 150] width 7 height 8
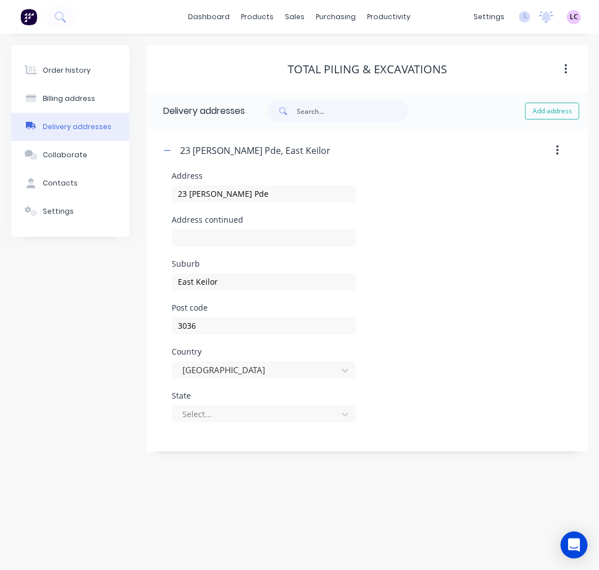
click at [527, 348] on div "Country [GEOGRAPHIC_DATA]" at bounding box center [368, 370] width 392 height 44
click at [194, 414] on div at bounding box center [256, 414] width 150 height 14
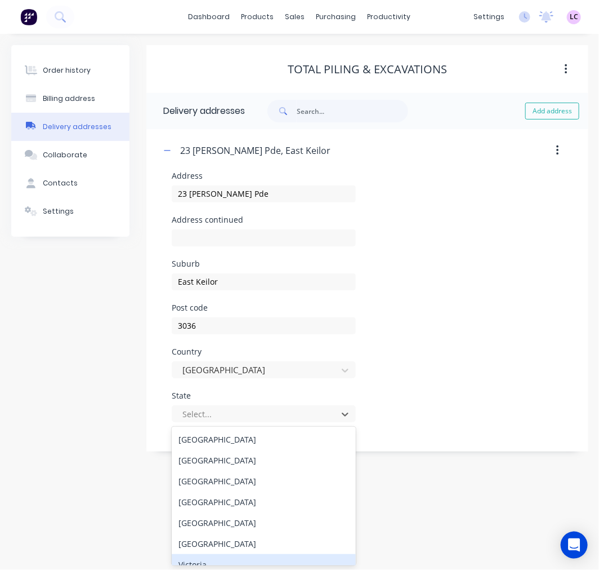
click at [211, 564] on div "Victoria" at bounding box center [264, 564] width 184 height 21
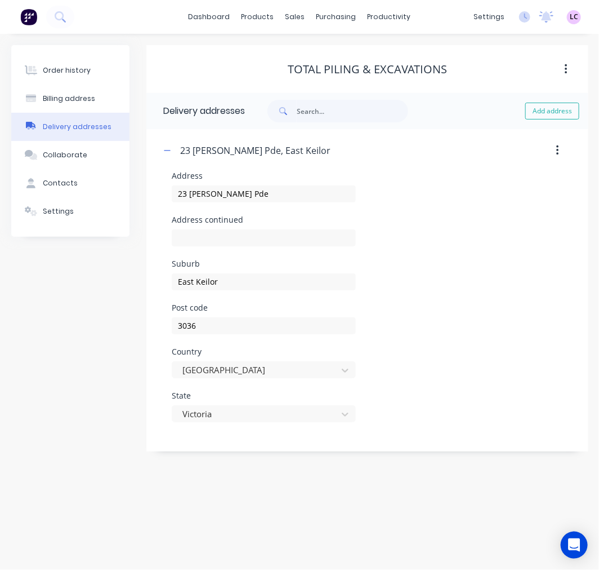
click at [177, 495] on div "Order history Billing address Delivery addresses Collaborate Contacts Settings …" at bounding box center [299, 302] width 599 height 536
click at [61, 186] on div "Contacts" at bounding box center [60, 183] width 35 height 10
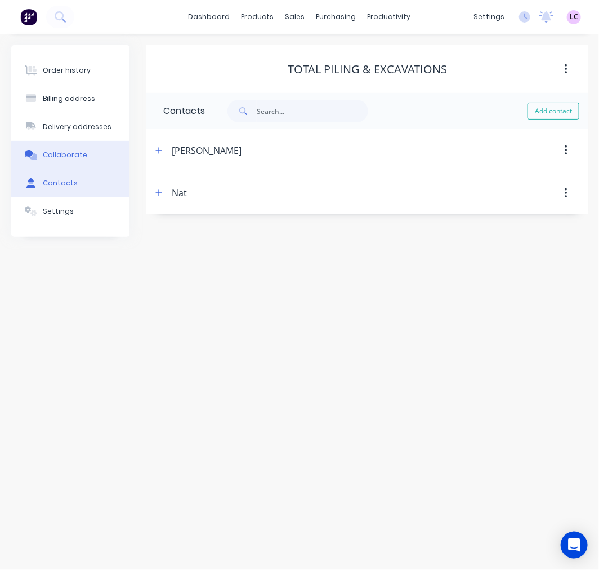
click at [64, 158] on div "Collaborate" at bounding box center [65, 155] width 45 height 10
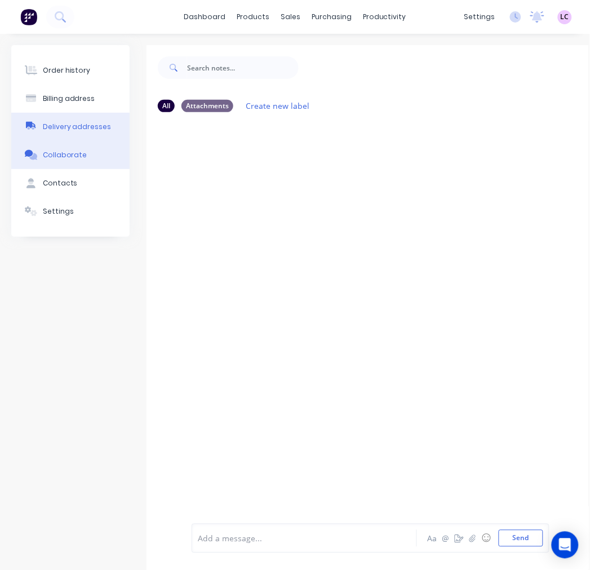
click at [64, 114] on button "Delivery addresses" at bounding box center [70, 127] width 118 height 28
select select "AU"
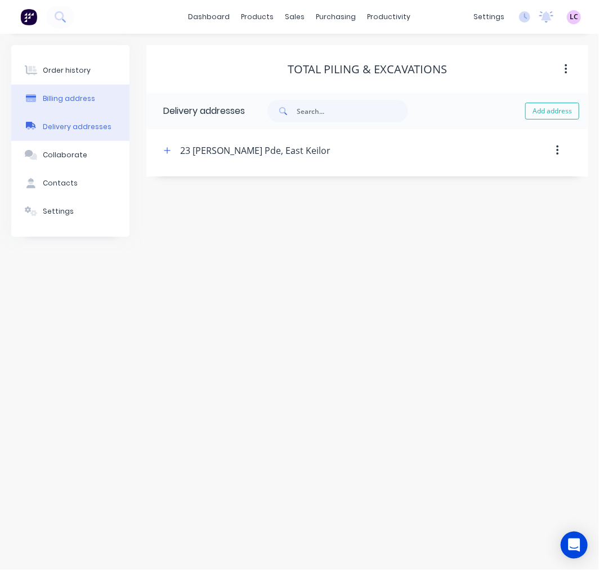
click at [69, 96] on div "Billing address" at bounding box center [69, 99] width 52 height 10
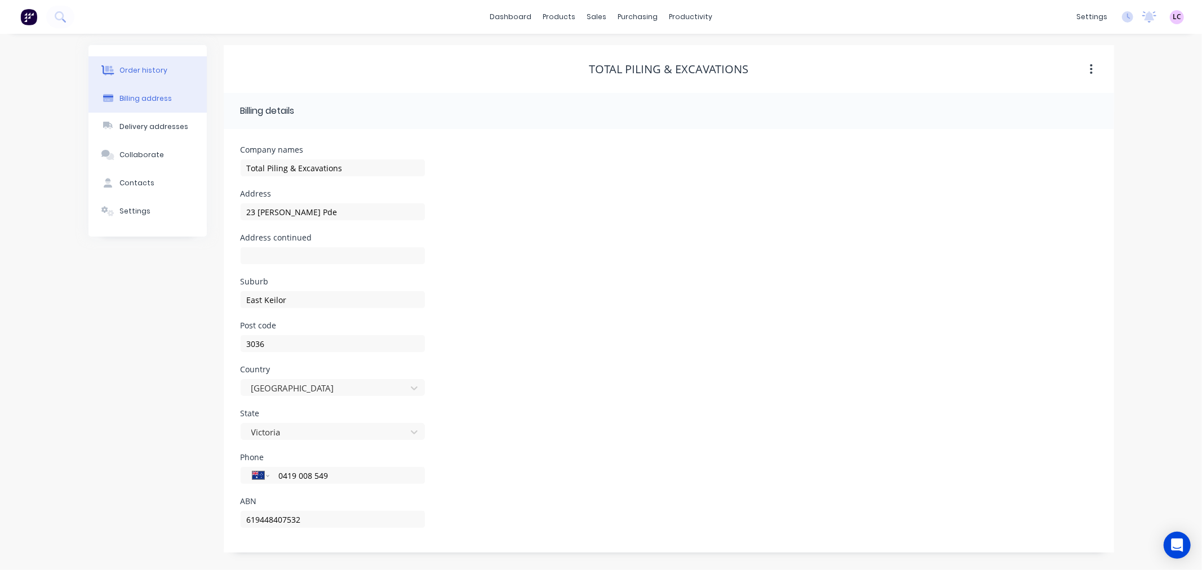
click at [172, 66] on button "Order history" at bounding box center [147, 70] width 118 height 28
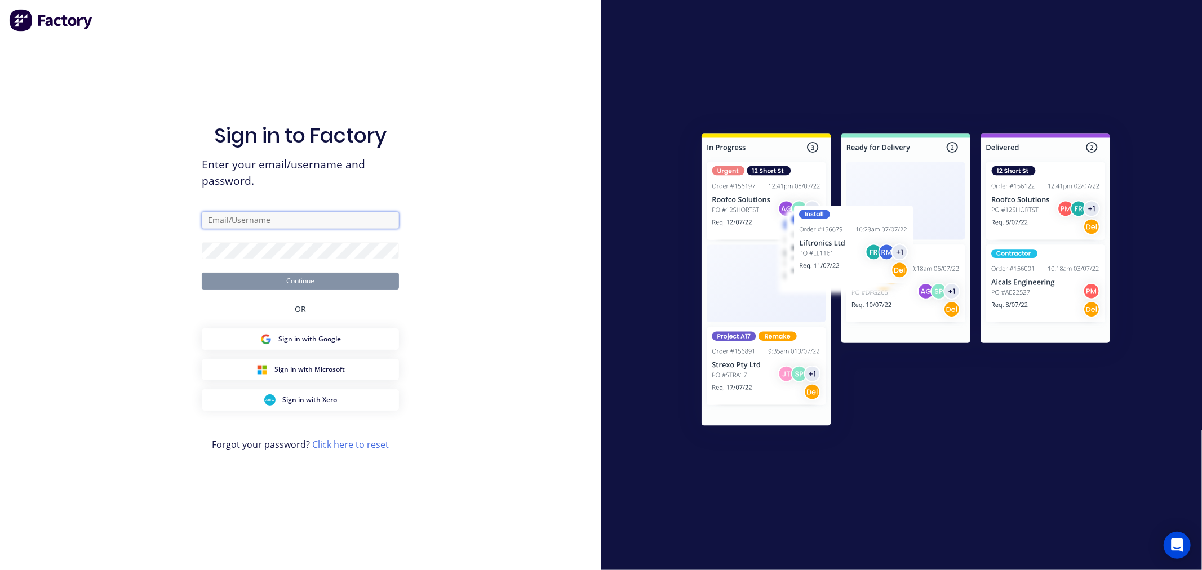
type input "[EMAIL_ADDRESS][DOMAIN_NAME]"
click at [304, 280] on button "Continue" at bounding box center [300, 281] width 197 height 17
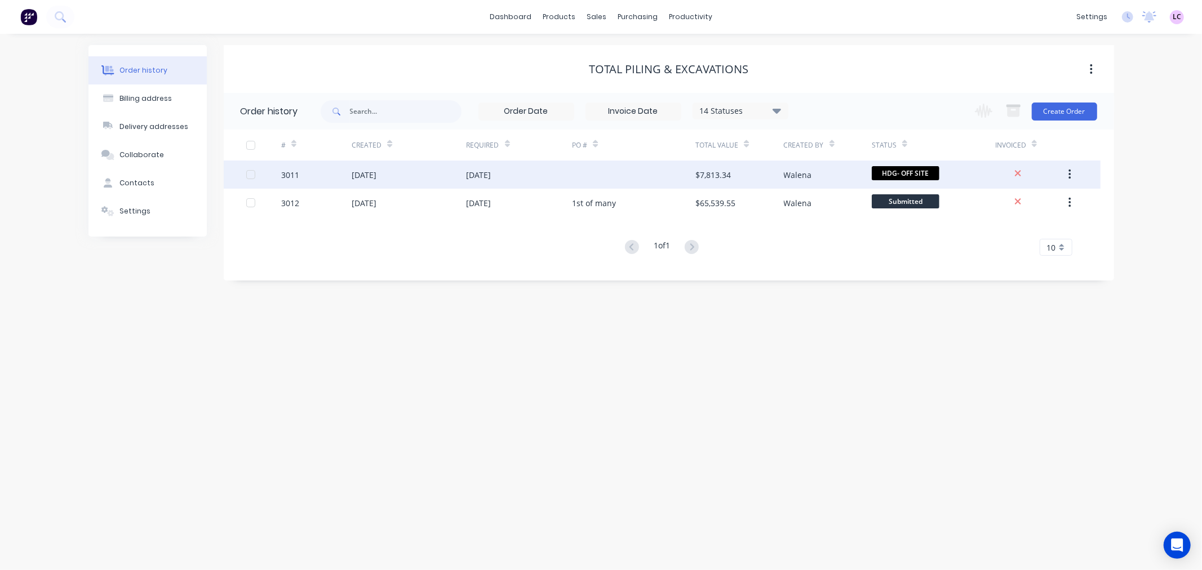
click at [412, 181] on div "26 Aug 2025" at bounding box center [409, 175] width 114 height 28
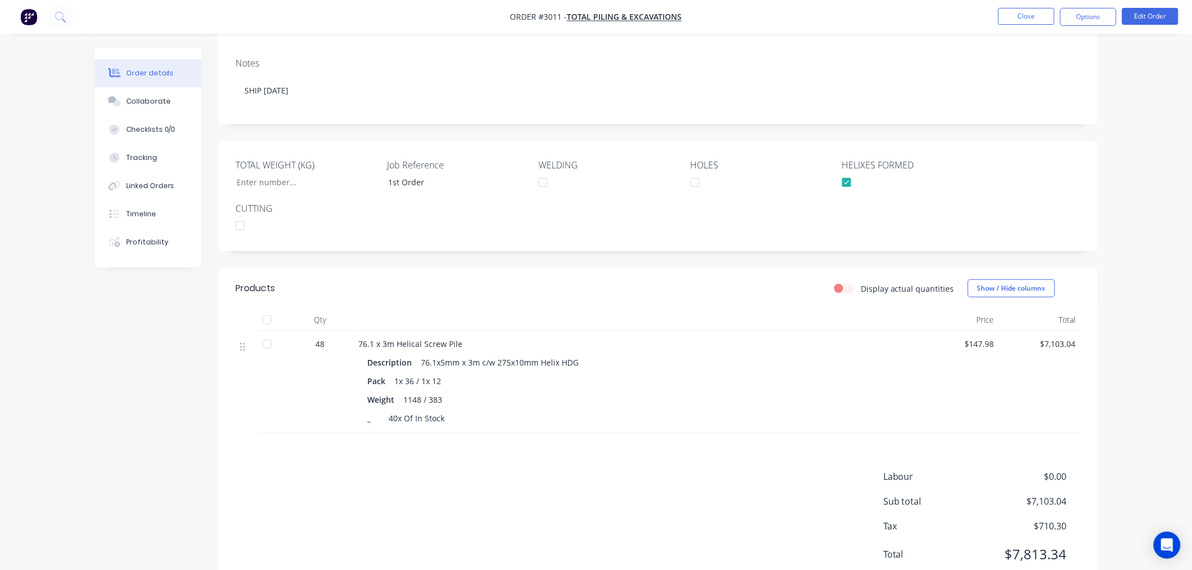
scroll to position [188, 0]
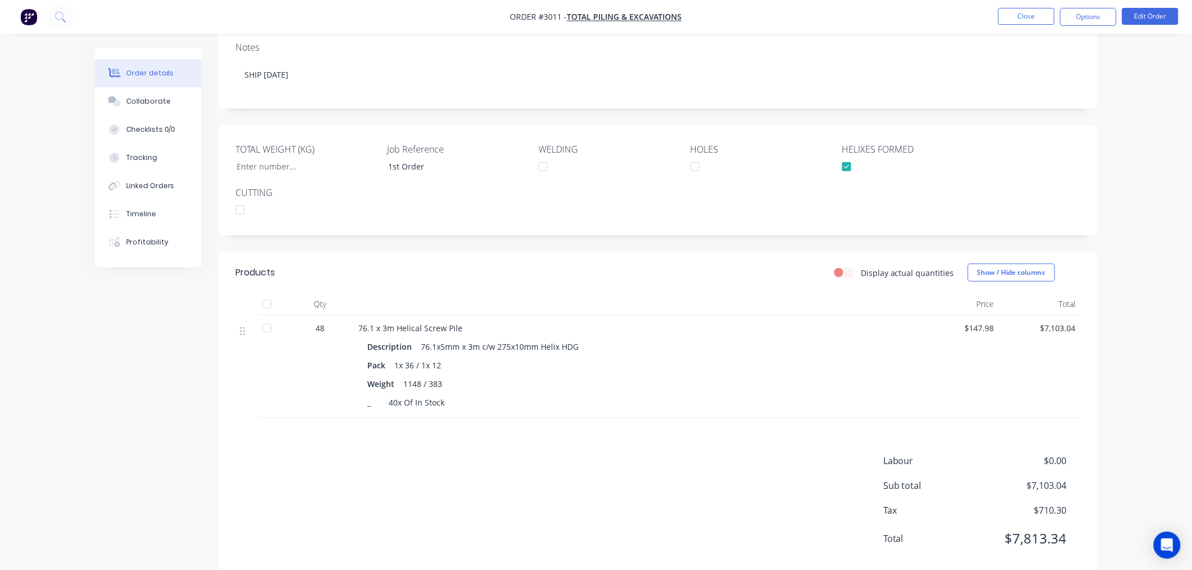
click at [498, 345] on div "76.1x5mm x 3m c/w 275x10mm Helix HDG" at bounding box center [499, 347] width 167 height 16
drag, startPoint x: 536, startPoint y: 349, endPoint x: 421, endPoint y: 348, distance: 114.9
click at [421, 348] on div "76.1x5mm x 3m c/w 275x10mm Helix HDG" at bounding box center [499, 347] width 167 height 16
copy div "76.1x5mm x 3m c/w 275x10mm"
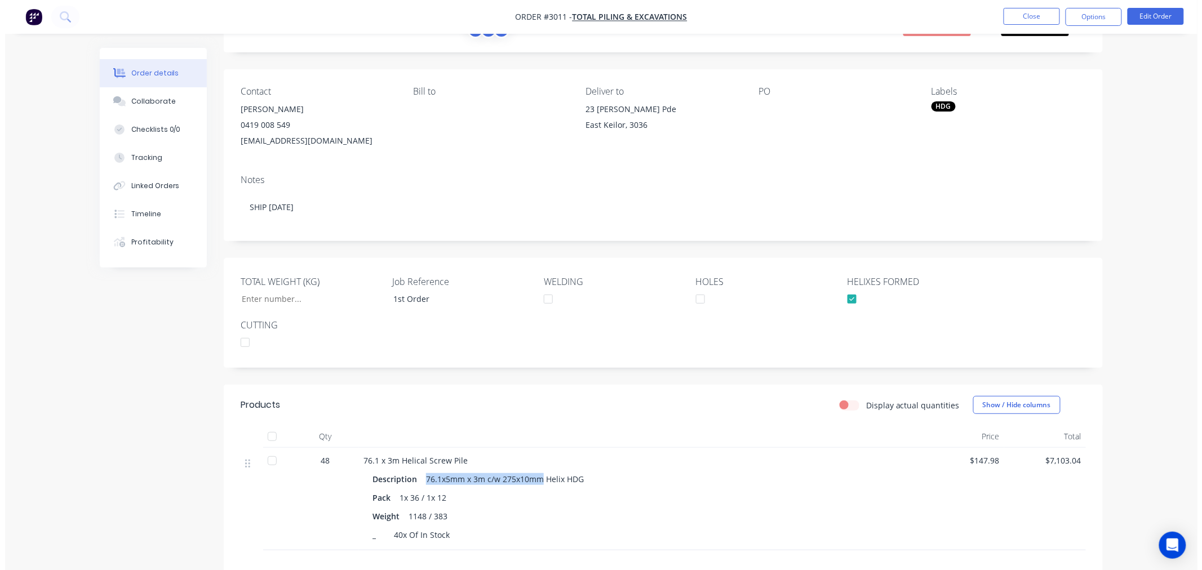
scroll to position [0, 0]
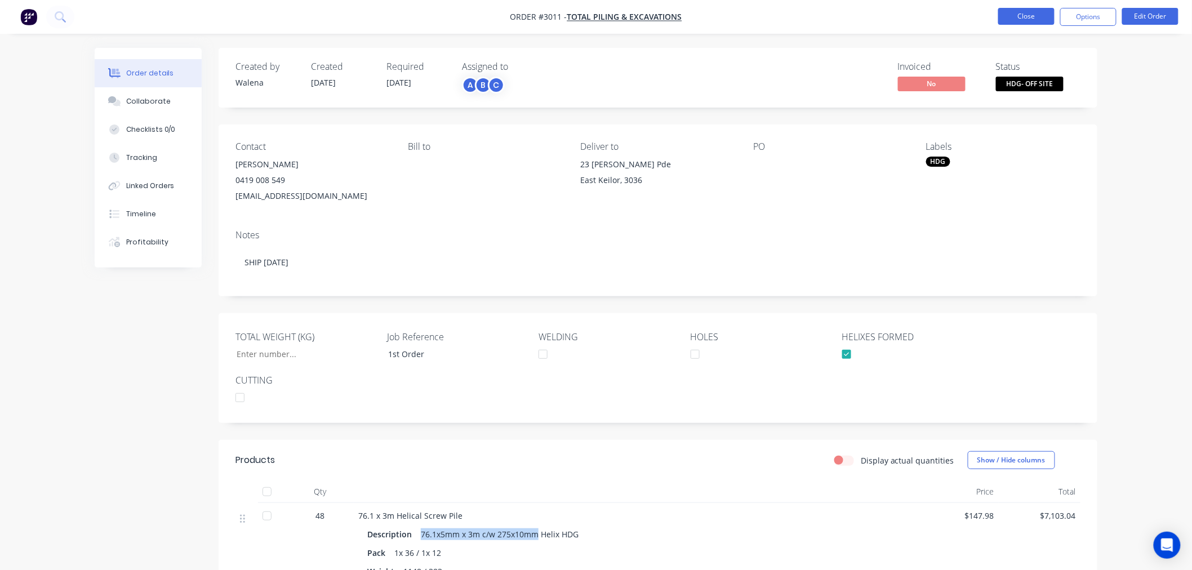
click at [599, 16] on button "Close" at bounding box center [1026, 16] width 56 height 17
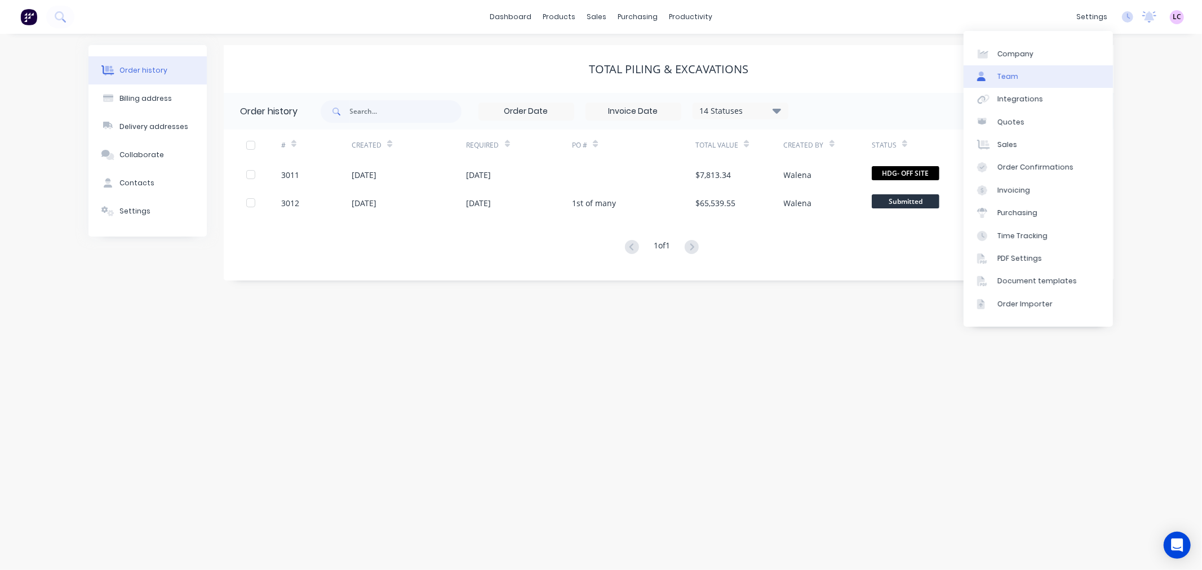
click at [599, 76] on link "Team" at bounding box center [1037, 76] width 149 height 23
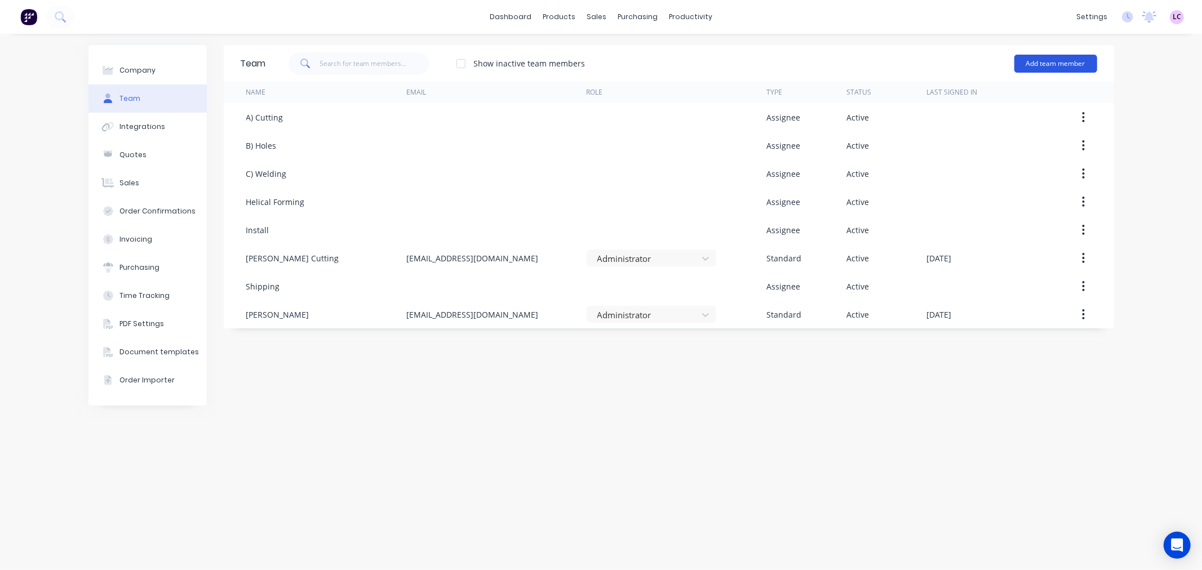
click at [1049, 55] on button "Add team member" at bounding box center [1055, 64] width 83 height 18
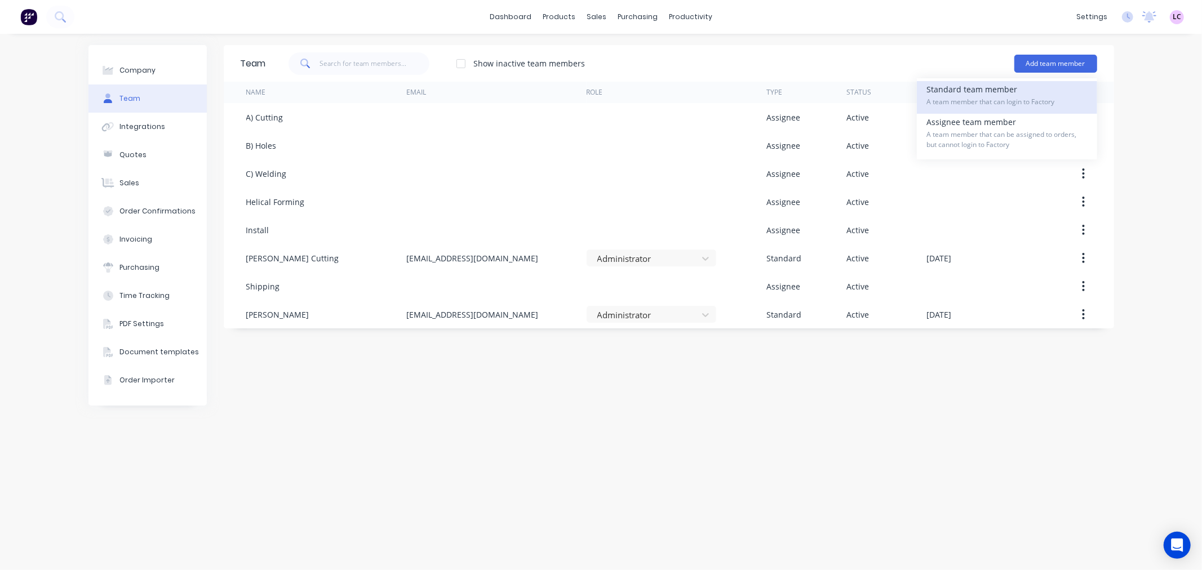
click at [1007, 99] on span "A team member that can login to Factory" at bounding box center [1007, 102] width 160 height 10
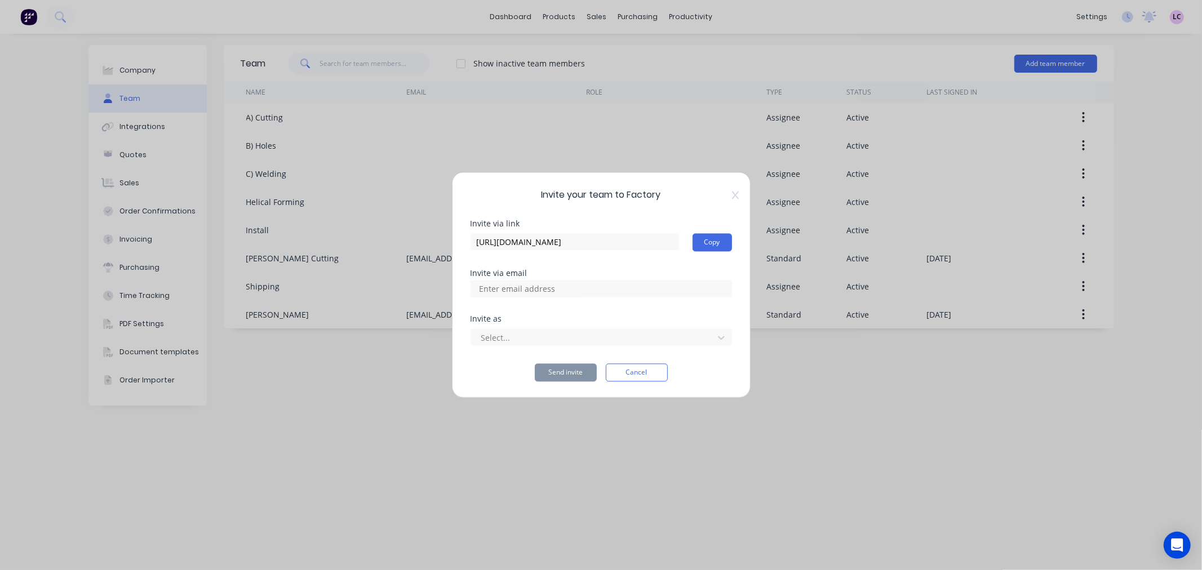
click at [520, 297] on div "Invite via link [URL][DOMAIN_NAME] Copy Invite via email Invite as Select... Se…" at bounding box center [600, 301] width 261 height 162
click at [519, 289] on input at bounding box center [529, 289] width 113 height 17
type input "[PERSON_NAME][EMAIL_ADDRESS][DOMAIN_NAME]"
click at [581, 340] on div at bounding box center [594, 338] width 228 height 14
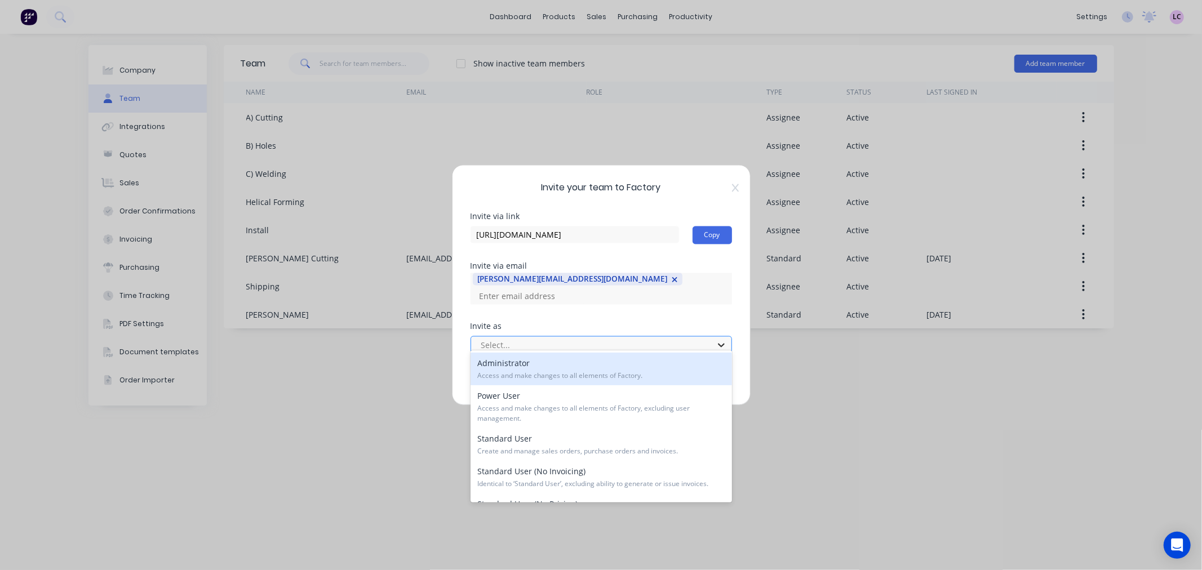
click at [724, 340] on icon at bounding box center [721, 345] width 11 height 11
click at [686, 372] on span "Access and make changes to all elements of Factory." at bounding box center [601, 376] width 248 height 10
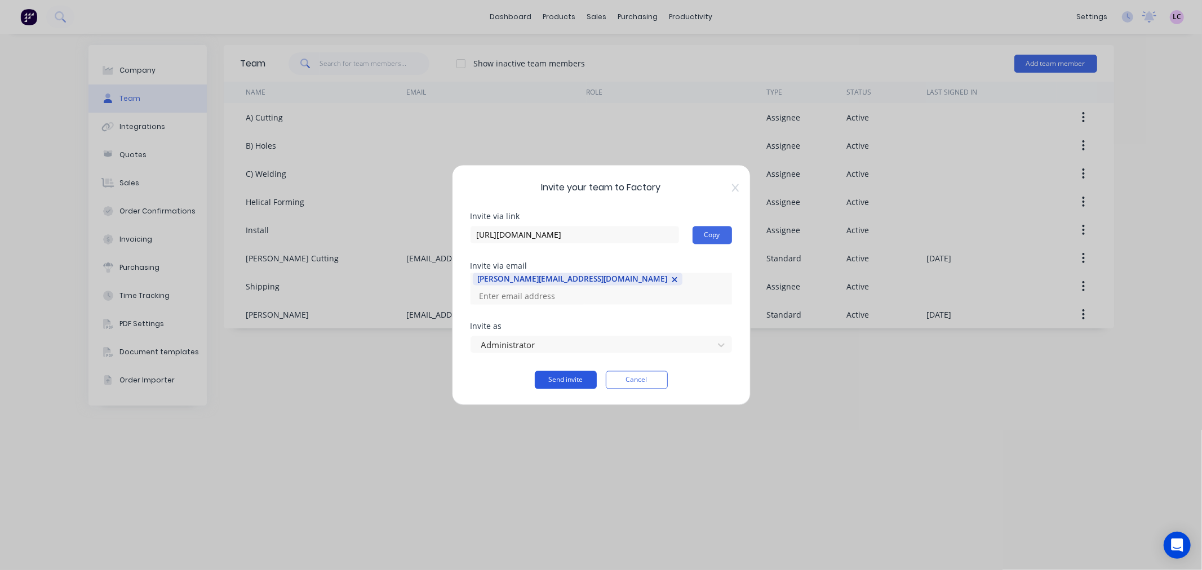
click at [567, 372] on button "Send invite" at bounding box center [566, 380] width 62 height 18
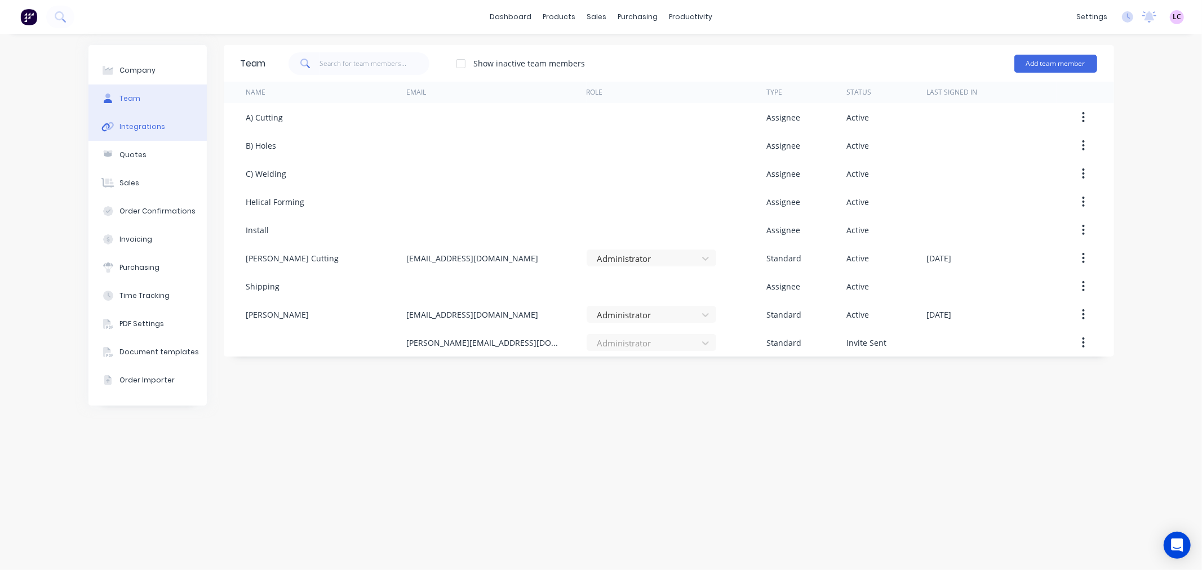
click at [139, 124] on div "Integrations" at bounding box center [142, 127] width 46 height 10
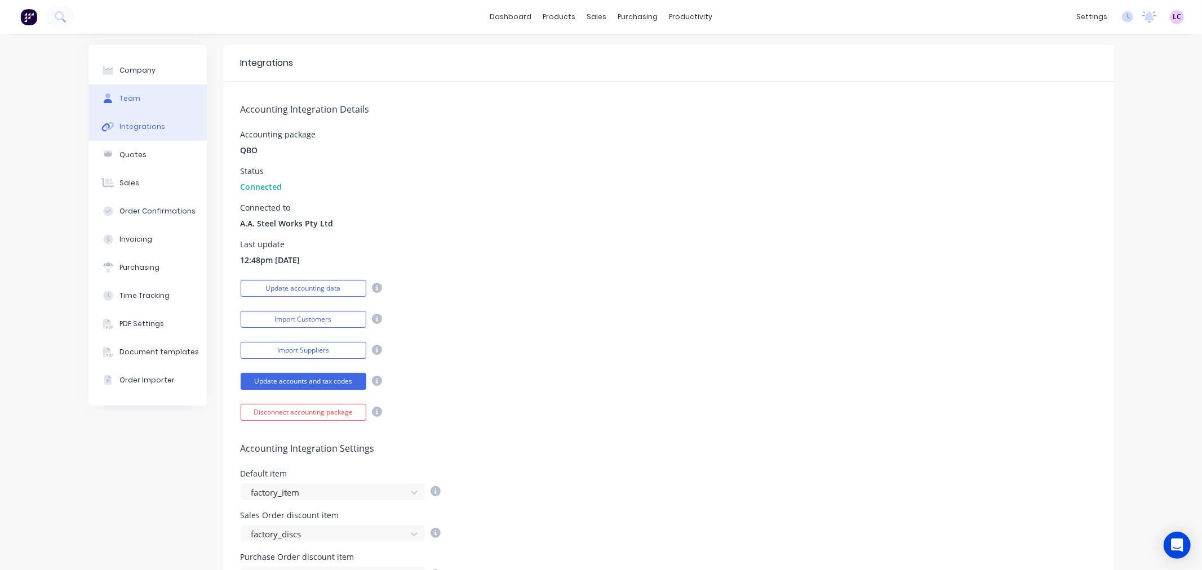
click at [140, 96] on button "Team" at bounding box center [147, 99] width 118 height 28
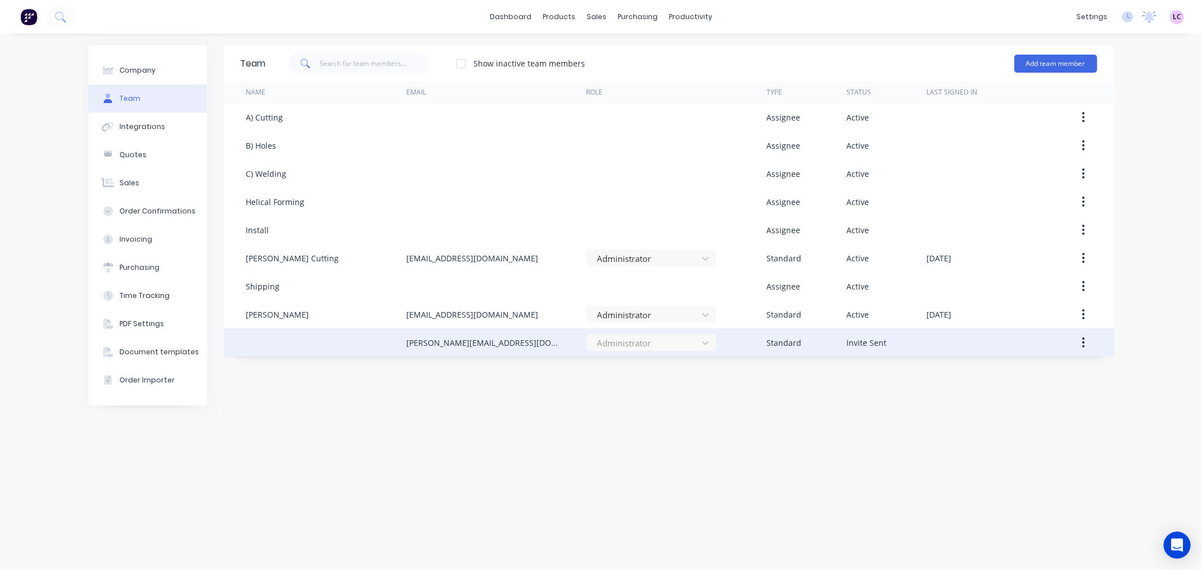
click at [536, 342] on div "[PERSON_NAME][EMAIL_ADDRESS][DOMAIN_NAME]" at bounding box center [496, 342] width 180 height 28
click at [1086, 347] on button "button" at bounding box center [1083, 342] width 26 height 20
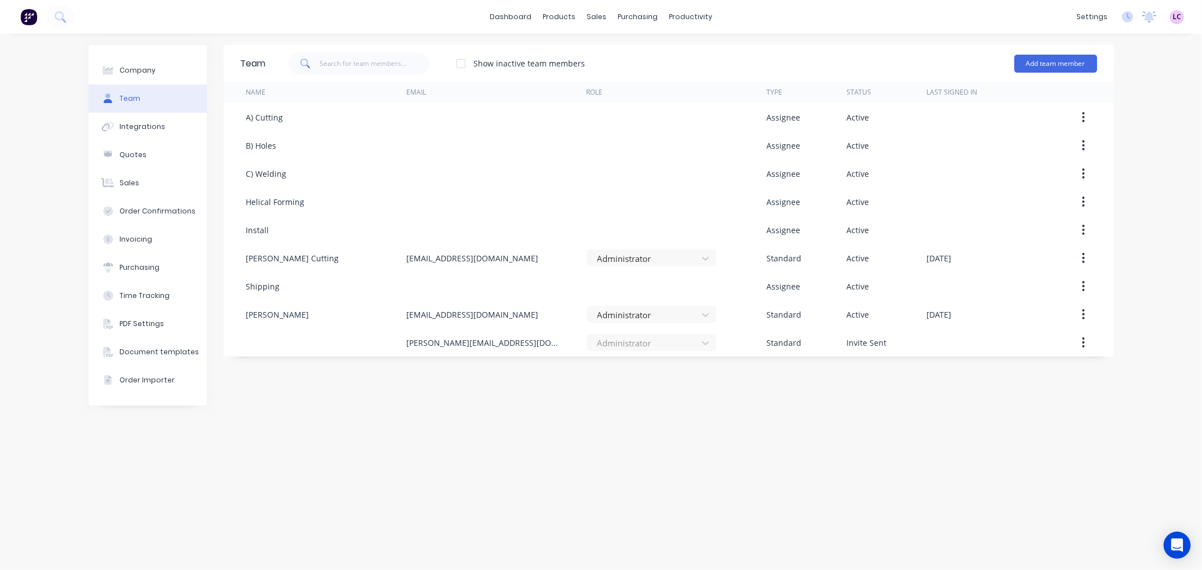
click at [1151, 387] on div "Company Team Integrations Quotes Sales Order Confirmations Invoicing Purchasing…" at bounding box center [601, 302] width 1202 height 536
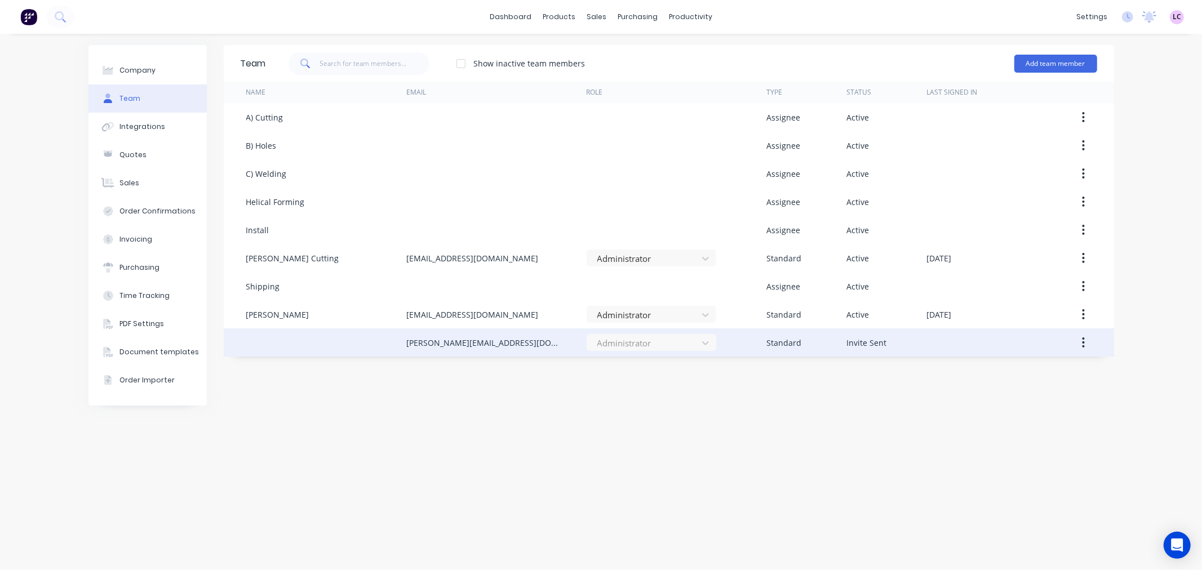
click at [469, 339] on div "[PERSON_NAME][EMAIL_ADDRESS][DOMAIN_NAME]" at bounding box center [485, 343] width 158 height 12
